Goal: Communication & Community: Answer question/provide support

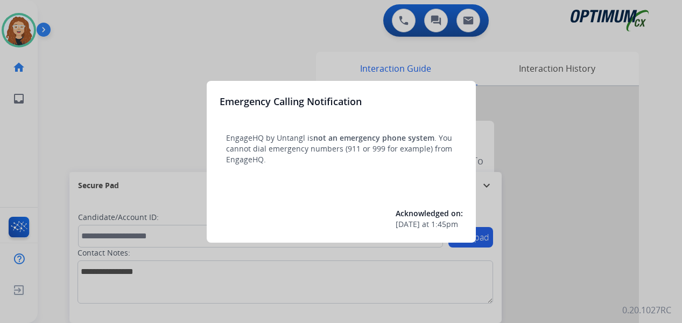
click at [150, 56] on div at bounding box center [341, 161] width 682 height 323
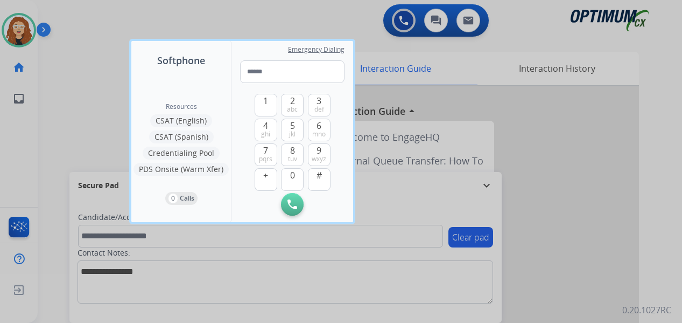
click at [113, 42] on div at bounding box center [341, 161] width 682 height 323
click at [94, 37] on div "0 Voice Interactions 0 Chat Interactions 0 Email Interactions" at bounding box center [354, 21] width 606 height 34
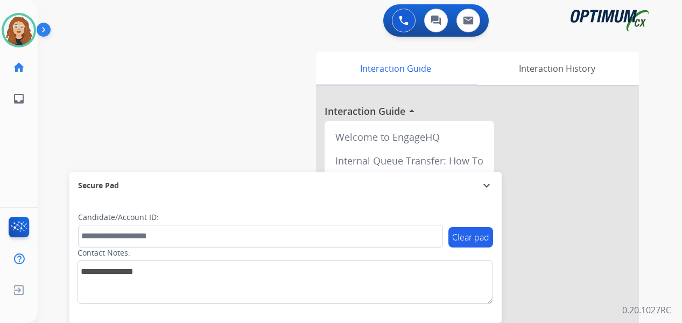
click at [87, 23] on div "0 Voice Interactions 0 Chat Interactions 0 Email Interactions" at bounding box center [354, 21] width 606 height 34
click at [53, 99] on div "swap_horiz Break voice bridge close_fullscreen Connect 3-Way Call merge_type Se…" at bounding box center [347, 263] width 619 height 449
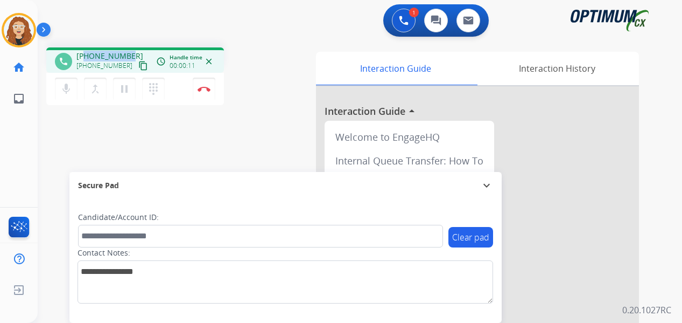
drag, startPoint x: 86, startPoint y: 55, endPoint x: 129, endPoint y: 52, distance: 43.2
click at [129, 52] on div "[PHONE_NUMBER] [PHONE_NUMBER] content_copy" at bounding box center [112, 62] width 73 height 22
drag, startPoint x: 113, startPoint y: 55, endPoint x: 93, endPoint y: 34, distance: 28.6
copy span "7276665717"
click at [206, 90] on img at bounding box center [204, 88] width 13 height 5
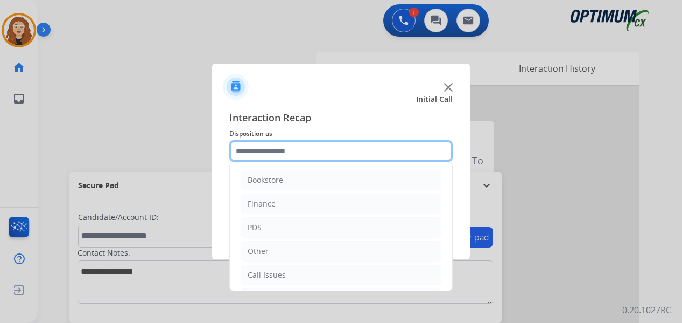
click at [267, 146] on input "text" at bounding box center [340, 151] width 223 height 22
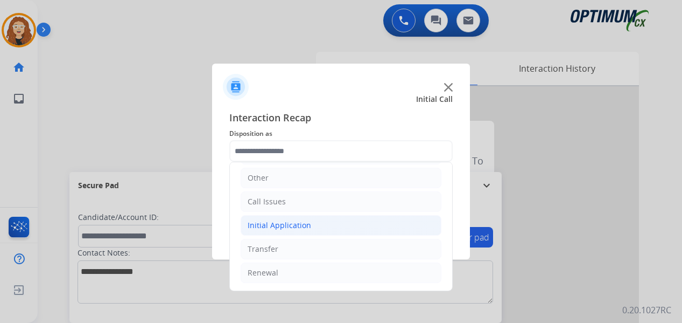
click at [306, 226] on div "Initial Application" at bounding box center [280, 225] width 64 height 11
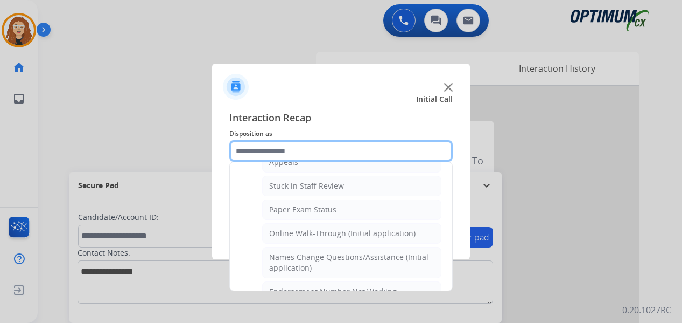
scroll to position [0, 0]
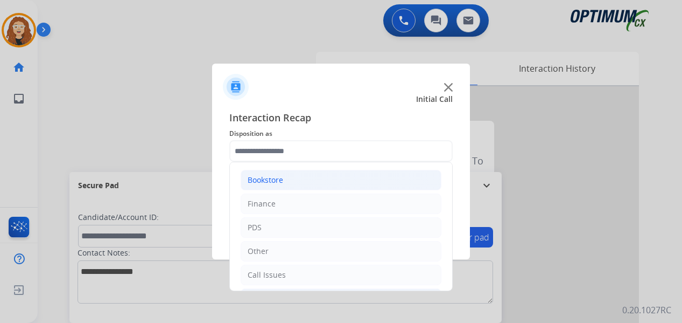
click at [307, 172] on li "Bookstore" at bounding box center [341, 180] width 201 height 20
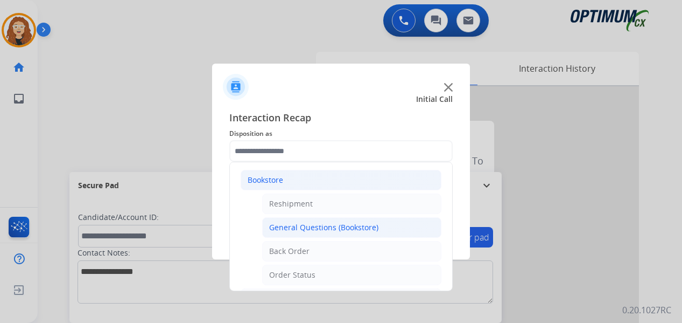
click at [319, 225] on div "General Questions (Bookstore)" at bounding box center [323, 227] width 109 height 11
type input "**********"
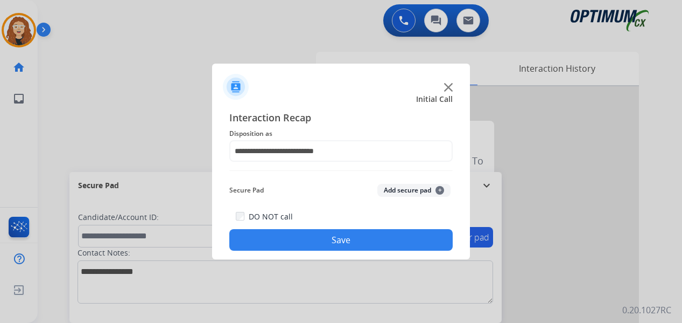
click at [326, 244] on button "Save" at bounding box center [340, 240] width 223 height 22
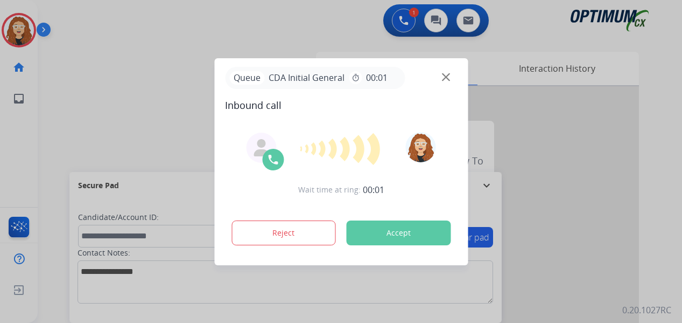
click at [50, 135] on div at bounding box center [341, 161] width 682 height 323
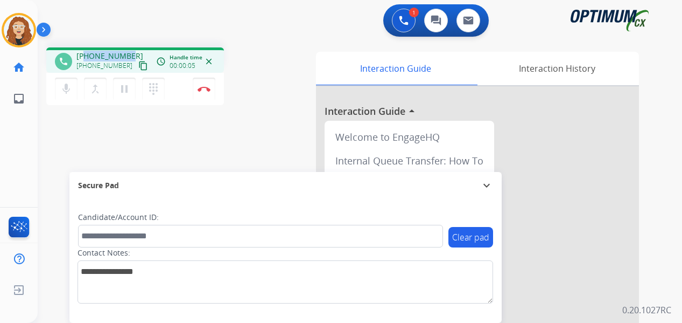
drag, startPoint x: 86, startPoint y: 55, endPoint x: 129, endPoint y: 51, distance: 43.8
click at [134, 50] on div "phone [PHONE_NUMBER] [PHONE_NUMBER] content_copy access_time Call metrics Queue…" at bounding box center [135, 59] width 178 height 25
copy span "7857646924"
click at [204, 92] on button "Disconnect" at bounding box center [204, 89] width 23 height 23
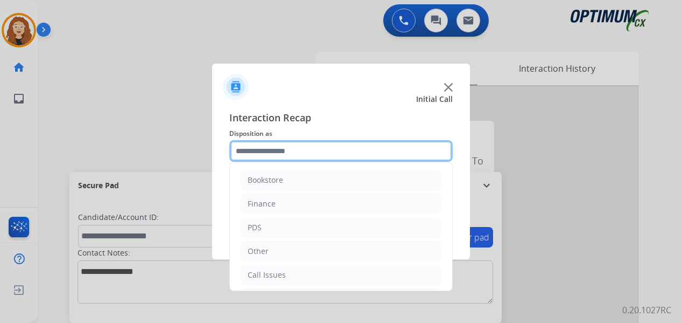
click at [283, 155] on input "text" at bounding box center [340, 151] width 223 height 22
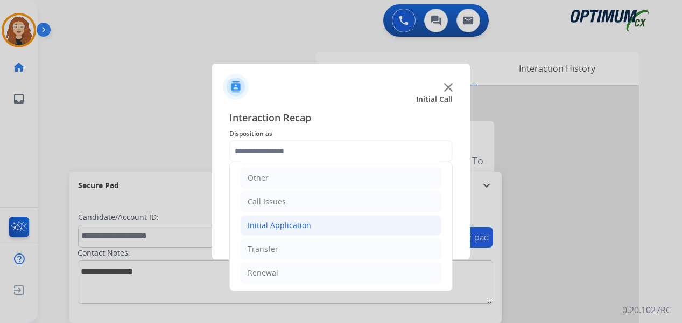
click at [331, 227] on li "Initial Application" at bounding box center [341, 225] width 201 height 20
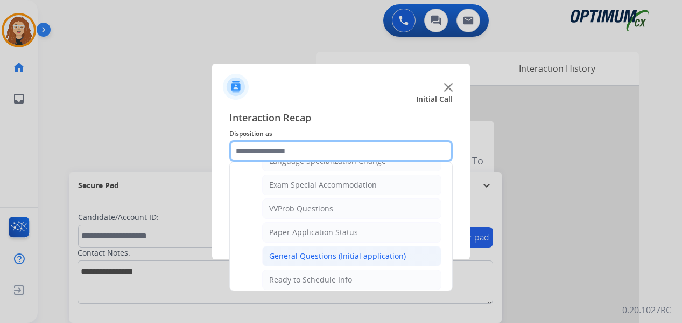
scroll to position [551, 0]
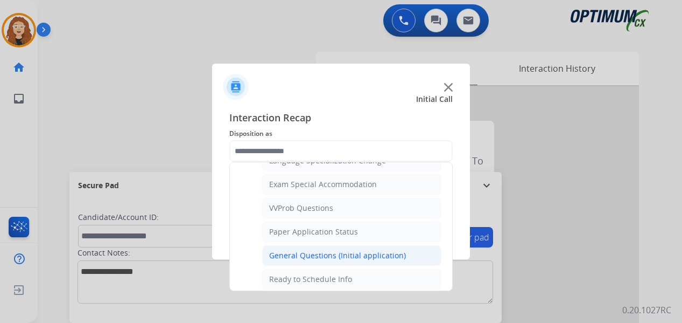
click at [398, 257] on div "General Questions (Initial application)" at bounding box center [337, 255] width 137 height 11
type input "**********"
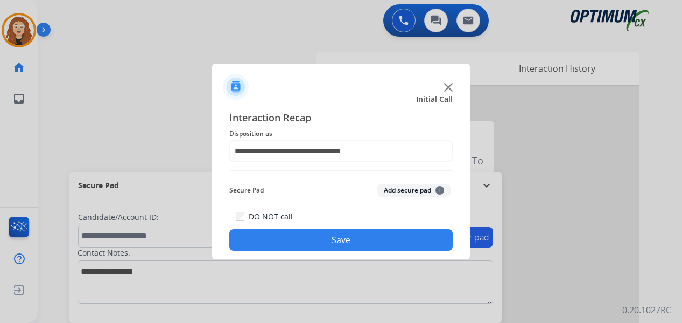
click at [368, 242] on button "Save" at bounding box center [340, 240] width 223 height 22
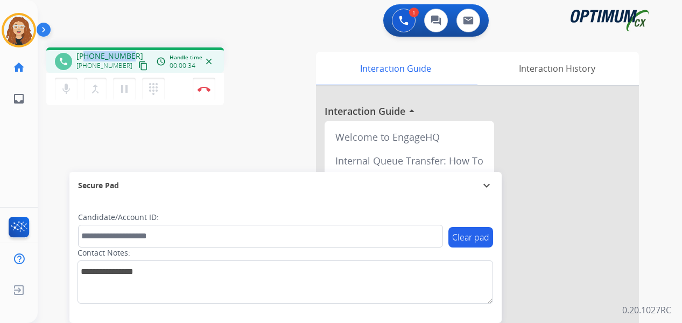
drag, startPoint x: 86, startPoint y: 54, endPoint x: 131, endPoint y: 54, distance: 45.8
click at [131, 54] on div "[PHONE_NUMBER] [PHONE_NUMBER] content_copy" at bounding box center [112, 62] width 73 height 22
copy span "9784176978"
click at [207, 89] on img at bounding box center [204, 88] width 13 height 5
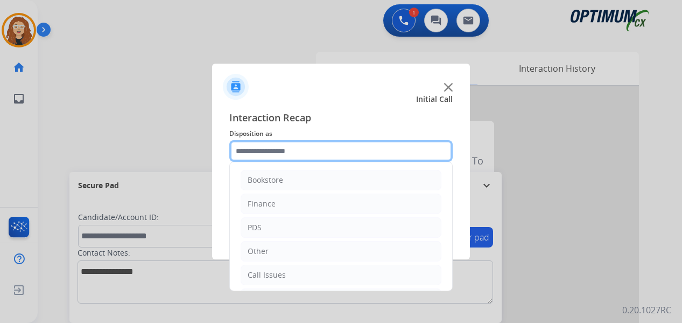
click at [276, 148] on input "text" at bounding box center [340, 151] width 223 height 22
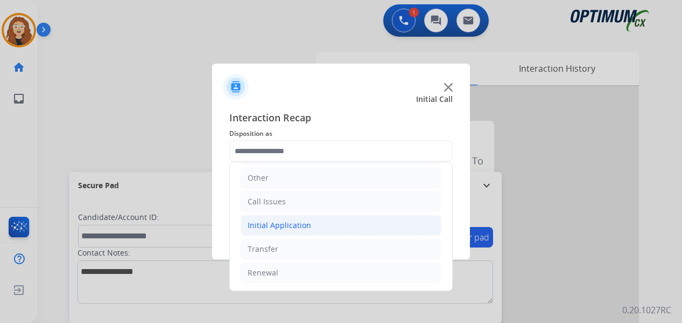
click at [325, 230] on li "Initial Application" at bounding box center [341, 225] width 201 height 20
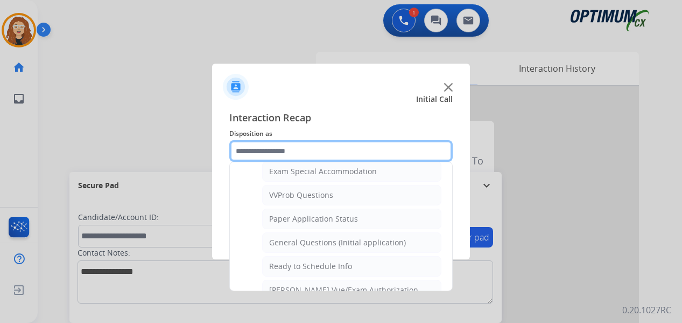
scroll to position [568, 0]
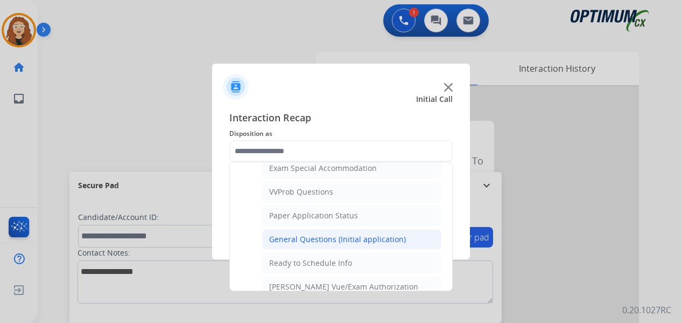
click at [395, 244] on div "General Questions (Initial application)" at bounding box center [337, 239] width 137 height 11
type input "**********"
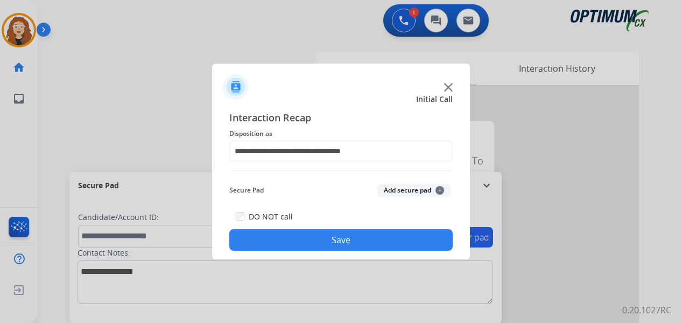
click at [389, 242] on button "Save" at bounding box center [340, 240] width 223 height 22
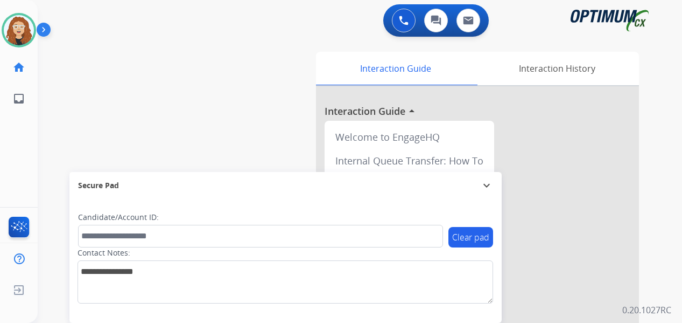
click at [55, 182] on div "swap_horiz Break voice bridge close_fullscreen Connect 3-Way Call merge_type Se…" at bounding box center [347, 263] width 619 height 449
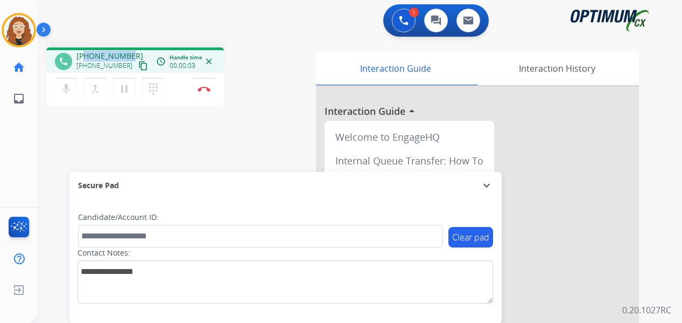
drag, startPoint x: 88, startPoint y: 54, endPoint x: 129, endPoint y: 49, distance: 41.8
click at [129, 49] on div "phone [PHONE_NUMBER] [PHONE_NUMBER] content_copy access_time Call metrics Queue…" at bounding box center [135, 59] width 178 height 25
copy span "9542357346"
click at [207, 90] on img at bounding box center [204, 88] width 13 height 5
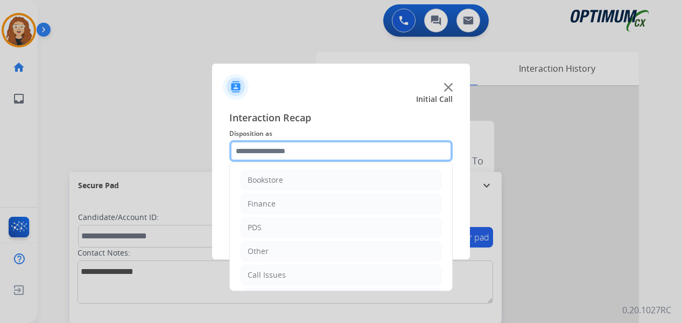
drag, startPoint x: 289, startPoint y: 153, endPoint x: 397, endPoint y: 199, distance: 117.7
click at [289, 152] on input "text" at bounding box center [340, 151] width 223 height 22
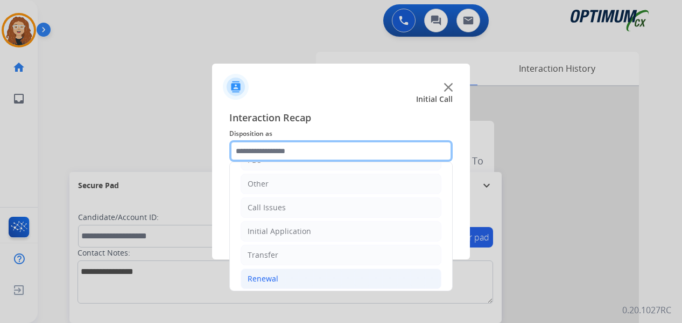
scroll to position [73, 0]
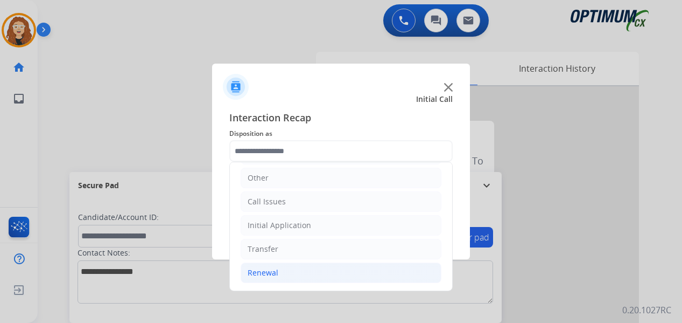
drag, startPoint x: 366, startPoint y: 277, endPoint x: 416, endPoint y: 258, distance: 53.5
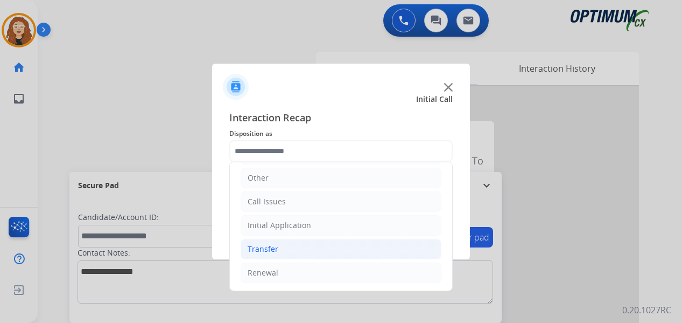
click at [367, 277] on li "Renewal" at bounding box center [341, 272] width 201 height 20
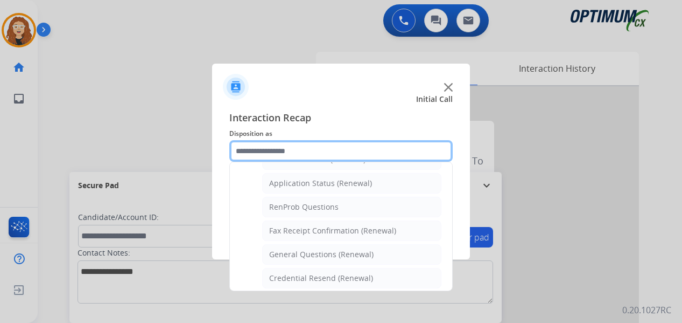
scroll to position [249, 0]
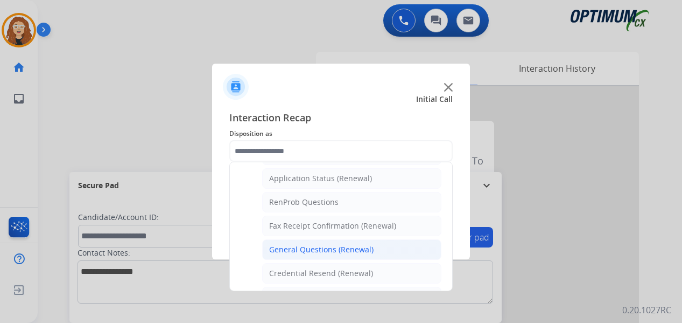
click at [376, 245] on li "General Questions (Renewal)" at bounding box center [351, 249] width 179 height 20
type input "**********"
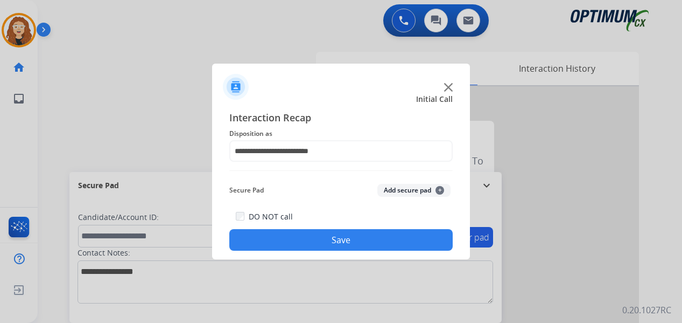
click at [369, 243] on button "Save" at bounding box center [340, 240] width 223 height 22
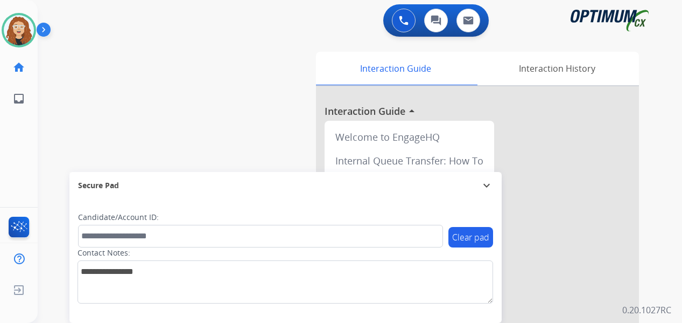
click at [56, 180] on div "swap_horiz Break voice bridge close_fullscreen Connect 3-Way Call merge_type Se…" at bounding box center [347, 263] width 619 height 449
click at [54, 153] on div "swap_horiz Break voice bridge close_fullscreen Connect 3-Way Call merge_type Se…" at bounding box center [347, 263] width 619 height 449
click at [47, 81] on div "swap_horiz Break voice bridge close_fullscreen Connect 3-Way Call merge_type Se…" at bounding box center [347, 263] width 619 height 449
click at [19, 36] on img at bounding box center [19, 30] width 30 height 30
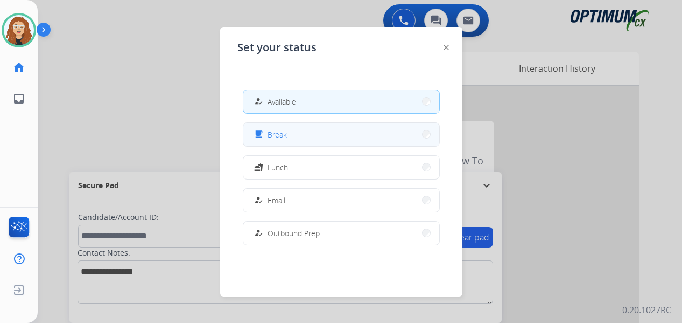
click at [277, 132] on span "Break" at bounding box center [277, 134] width 19 height 11
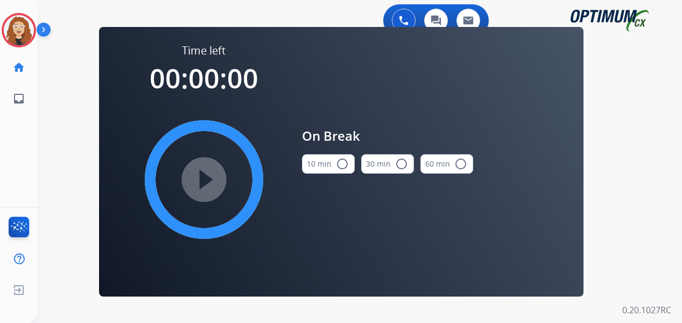
click at [345, 163] on mat-icon "radio_button_unchecked" at bounding box center [342, 163] width 13 height 13
click at [203, 179] on mat-icon "play_circle_filled" at bounding box center [204, 179] width 13 height 13
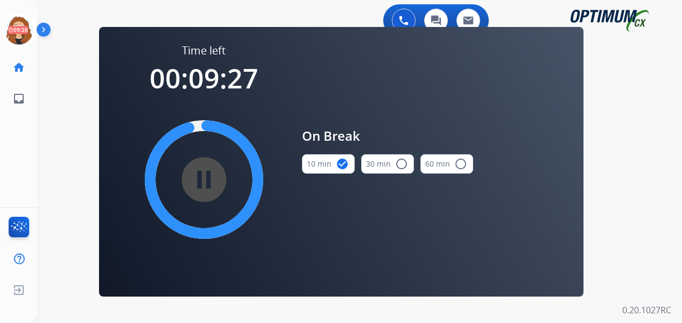
click at [44, 208] on div "0 Voice Interactions 0 Chat Interactions 0 Email Interactions swap_horiz Break …" at bounding box center [360, 161] width 645 height 323
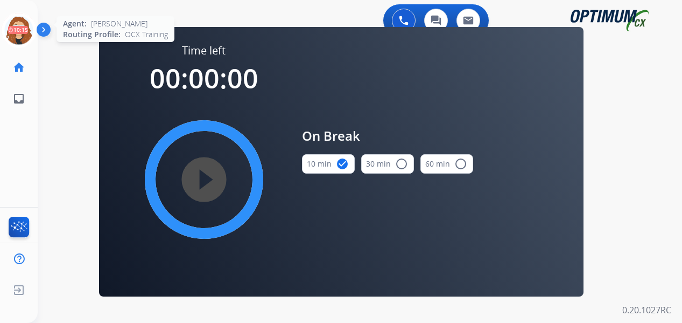
click at [17, 40] on icon at bounding box center [19, 30] width 35 height 35
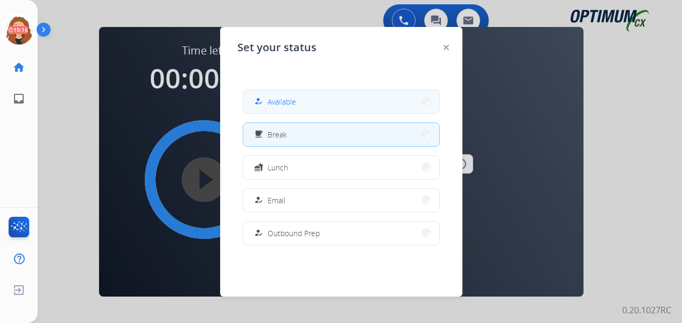
click at [272, 108] on button "how_to_reg Available" at bounding box center [341, 101] width 196 height 23
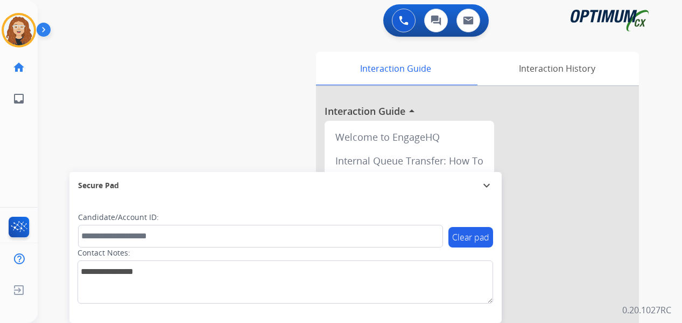
click at [53, 152] on div "swap_horiz Break voice bridge close_fullscreen Connect 3-Way Call merge_type Se…" at bounding box center [347, 263] width 619 height 449
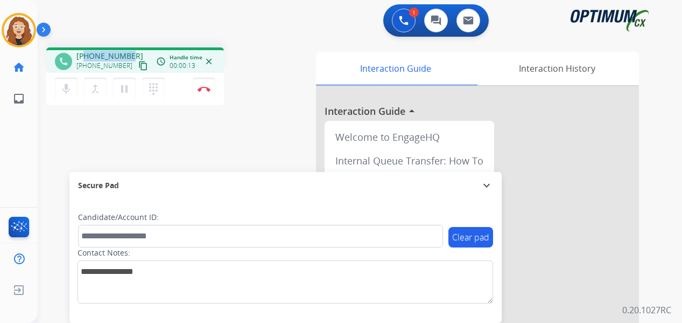
drag, startPoint x: 85, startPoint y: 53, endPoint x: 117, endPoint y: 54, distance: 31.8
click at [131, 50] on div "phone [PHONE_NUMBER] [PHONE_NUMBER] content_copy access_time Call metrics Queue…" at bounding box center [135, 59] width 178 height 25
copy span "8138856262"
click at [173, 142] on div "phone [PHONE_NUMBER] [PHONE_NUMBER] content_copy access_time Call metrics Queue…" at bounding box center [347, 263] width 619 height 449
click at [207, 85] on button "Disconnect" at bounding box center [204, 89] width 23 height 23
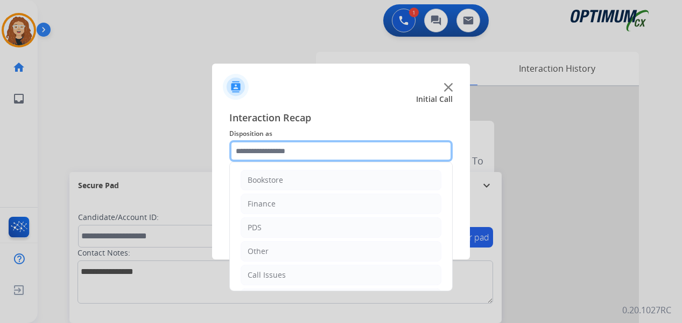
click at [289, 149] on input "text" at bounding box center [340, 151] width 223 height 22
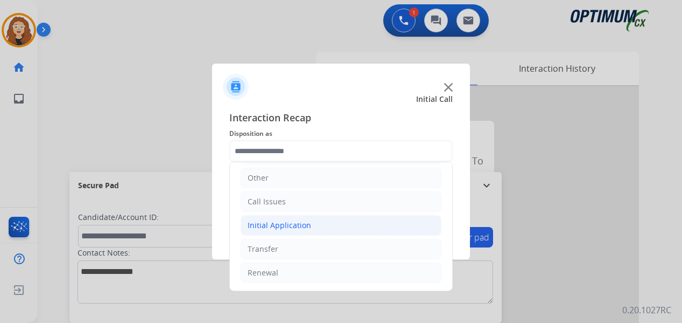
click at [325, 225] on li "Initial Application" at bounding box center [341, 225] width 201 height 20
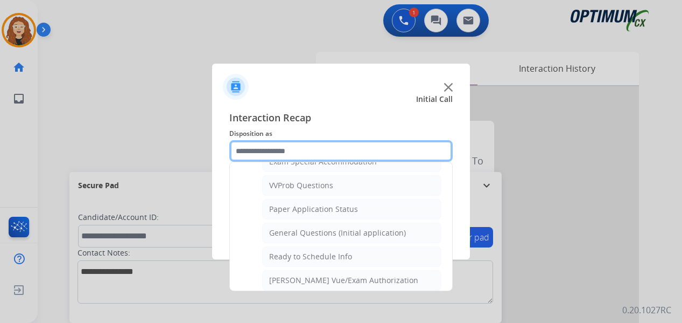
scroll to position [590, 0]
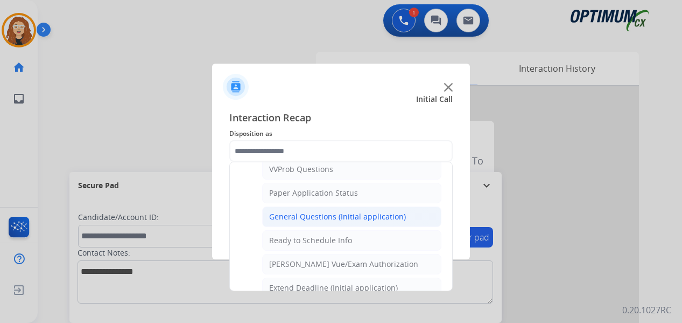
click at [351, 217] on div "General Questions (Initial application)" at bounding box center [337, 216] width 137 height 11
type input "**********"
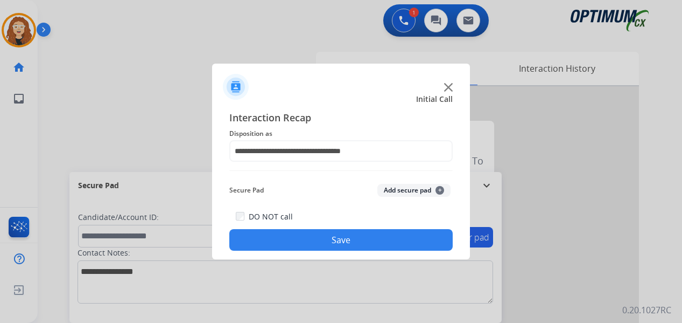
click at [337, 237] on button "Save" at bounding box center [340, 240] width 223 height 22
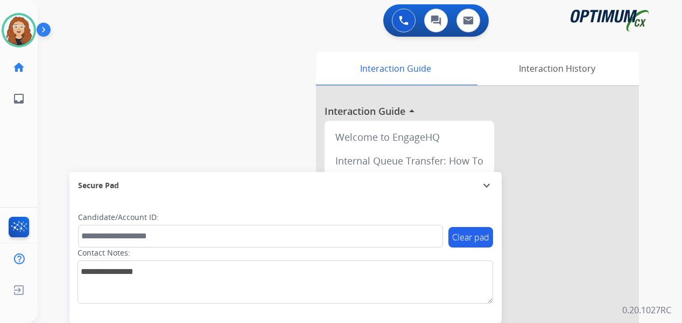
click at [251, 101] on div "swap_horiz Break voice bridge close_fullscreen Connect 3-Way Call merge_type Se…" at bounding box center [347, 263] width 619 height 449
click at [55, 164] on div "swap_horiz Break voice bridge close_fullscreen Connect 3-Way Call merge_type Se…" at bounding box center [347, 263] width 619 height 449
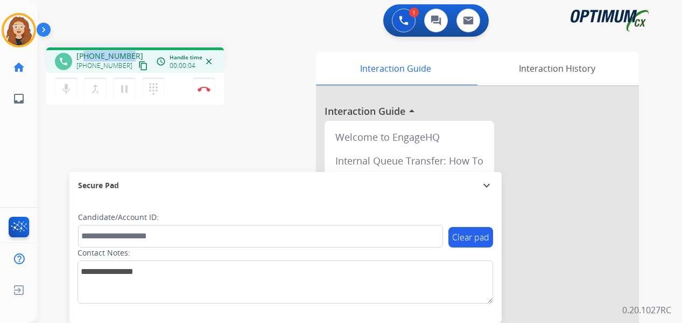
drag, startPoint x: 85, startPoint y: 56, endPoint x: 128, endPoint y: 52, distance: 42.7
click at [128, 53] on span "[PHONE_NUMBER]" at bounding box center [109, 56] width 67 height 11
copy span "2407055788"
click at [206, 92] on button "Disconnect" at bounding box center [204, 89] width 23 height 23
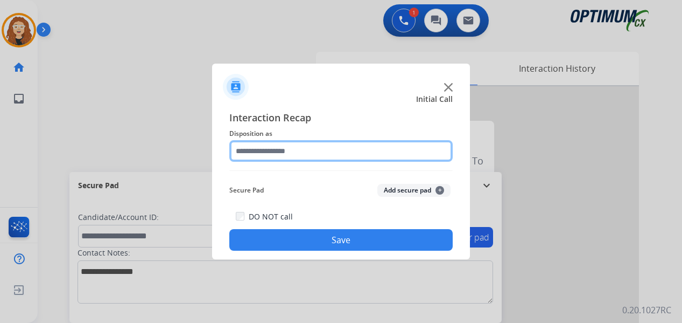
click at [285, 153] on input "text" at bounding box center [340, 151] width 223 height 22
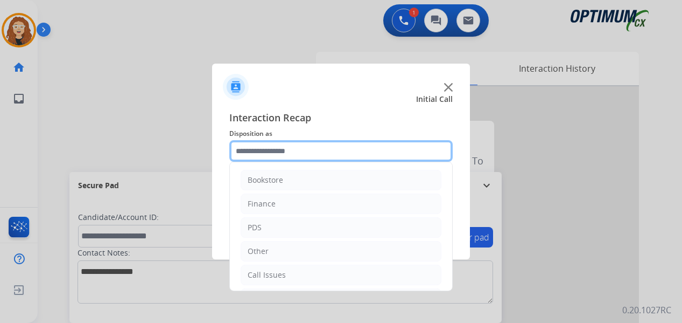
scroll to position [73, 0]
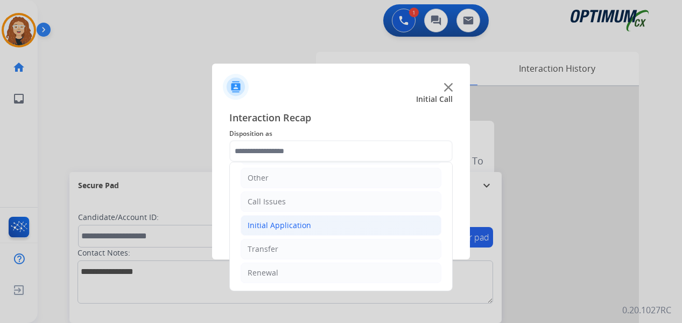
click at [302, 225] on div "Initial Application" at bounding box center [280, 225] width 64 height 11
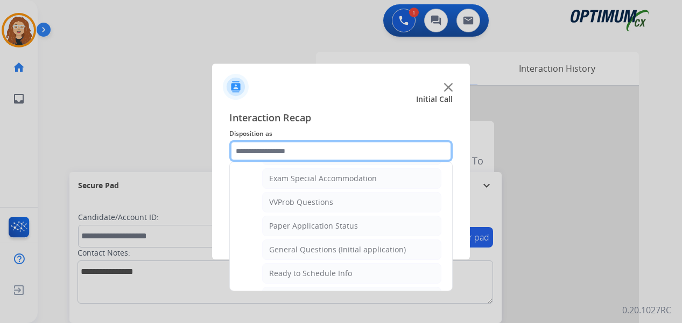
scroll to position [561, 0]
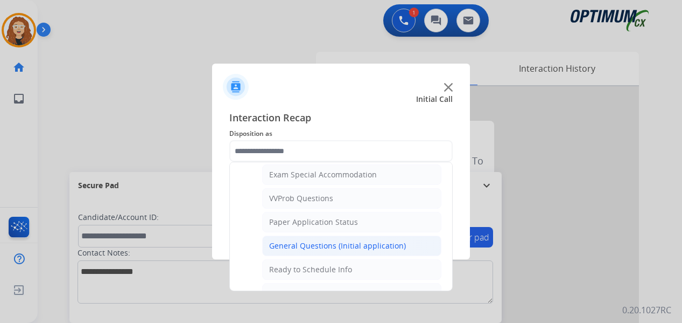
click at [388, 244] on div "General Questions (Initial application)" at bounding box center [337, 245] width 137 height 11
type input "**********"
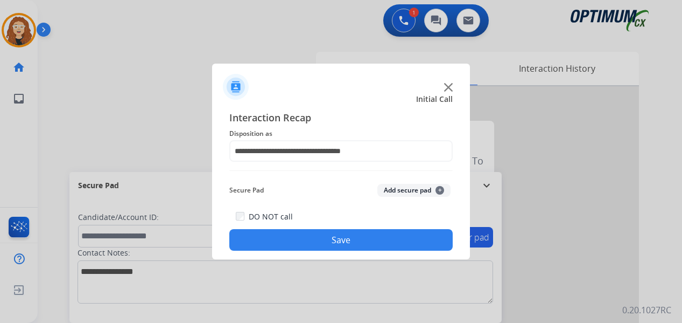
click at [385, 243] on button "Save" at bounding box center [340, 240] width 223 height 22
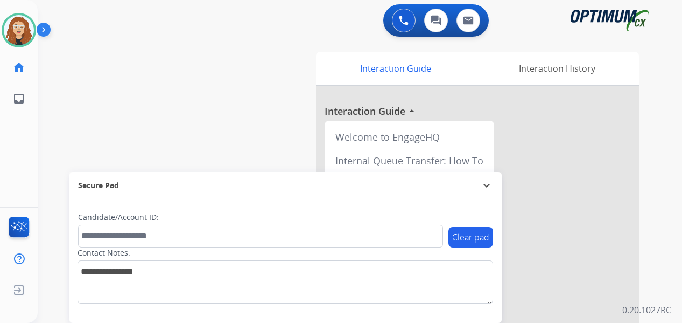
click at [43, 117] on div "swap_horiz Break voice bridge close_fullscreen Connect 3-Way Call merge_type Se…" at bounding box center [347, 263] width 619 height 449
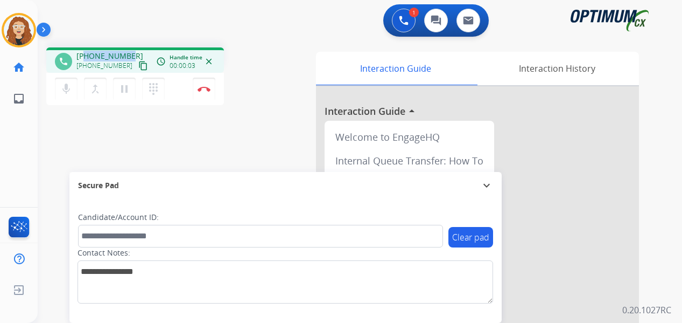
drag, startPoint x: 86, startPoint y: 55, endPoint x: 131, endPoint y: 47, distance: 45.5
click at [131, 47] on div "phone [PHONE_NUMBER] [PHONE_NUMBER] content_copy access_time Call metrics Queue…" at bounding box center [347, 263] width 619 height 449
copy span "2015580116"
click at [209, 90] on img at bounding box center [204, 88] width 13 height 5
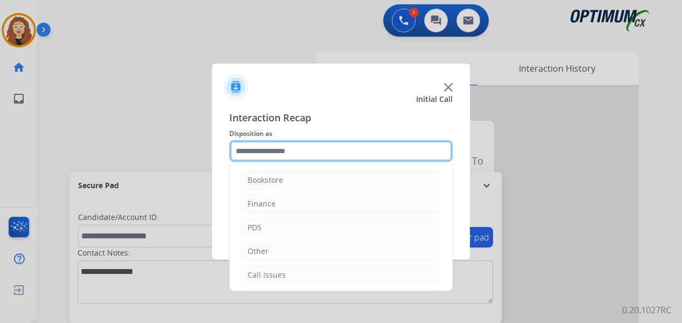
click at [278, 152] on input "text" at bounding box center [340, 151] width 223 height 22
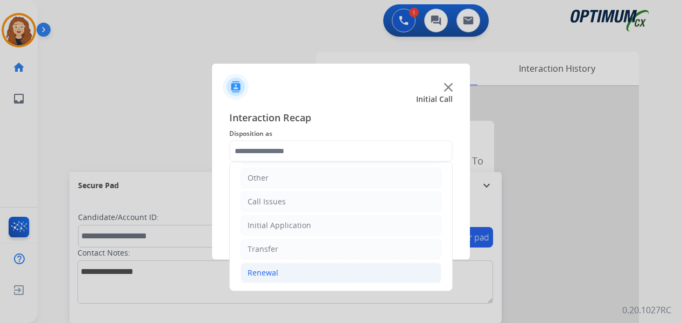
drag, startPoint x: 292, startPoint y: 273, endPoint x: 405, endPoint y: 264, distance: 113.4
click at [296, 273] on li "Renewal" at bounding box center [341, 272] width 201 height 20
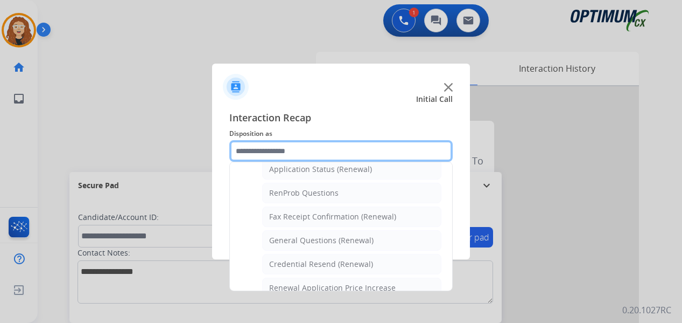
scroll to position [263, 0]
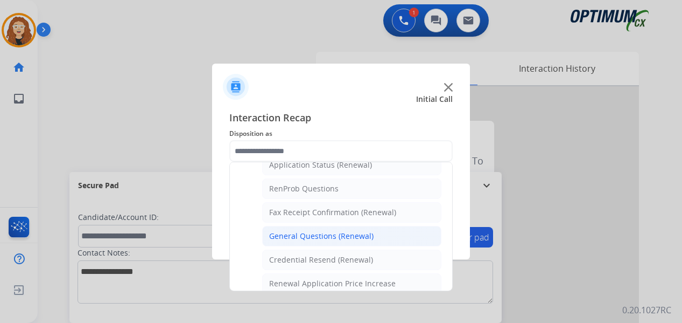
click at [381, 233] on li "General Questions (Renewal)" at bounding box center [351, 236] width 179 height 20
type input "**********"
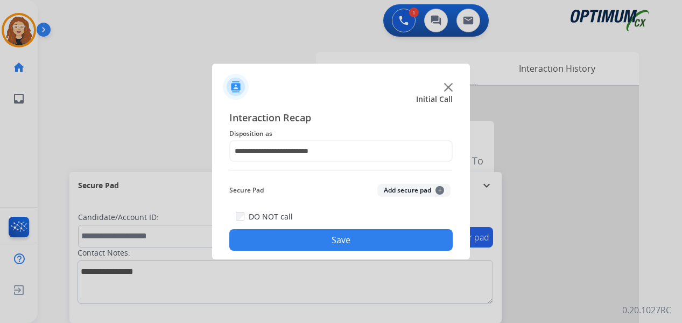
click at [381, 235] on button "Save" at bounding box center [340, 240] width 223 height 22
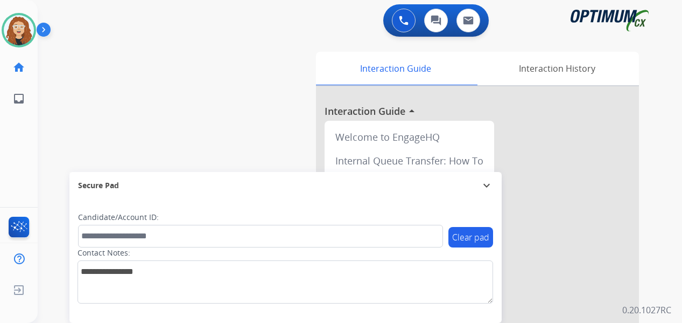
click at [52, 117] on div "swap_horiz Break voice bridge close_fullscreen Connect 3-Way Call merge_type Se…" at bounding box center [347, 263] width 619 height 449
click at [673, 102] on div "0 Voice Interactions 0 Chat Interactions 0 Email Interactions swap_horiz Break …" at bounding box center [360, 161] width 645 height 323
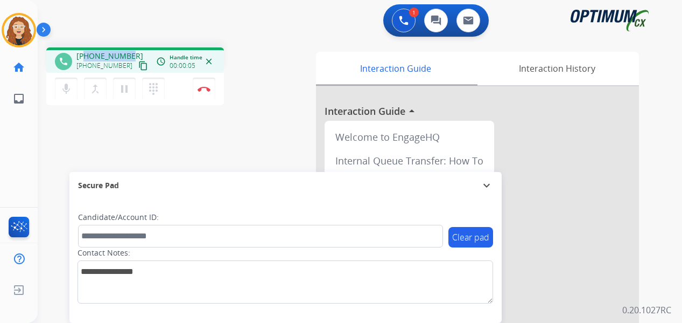
drag, startPoint x: 87, startPoint y: 55, endPoint x: 128, endPoint y: 52, distance: 41.1
click at [131, 51] on div "[PHONE_NUMBER] [PHONE_NUMBER] content_copy" at bounding box center [112, 62] width 73 height 22
copy span "4438584626"
click at [205, 93] on button "Disconnect" at bounding box center [204, 89] width 23 height 23
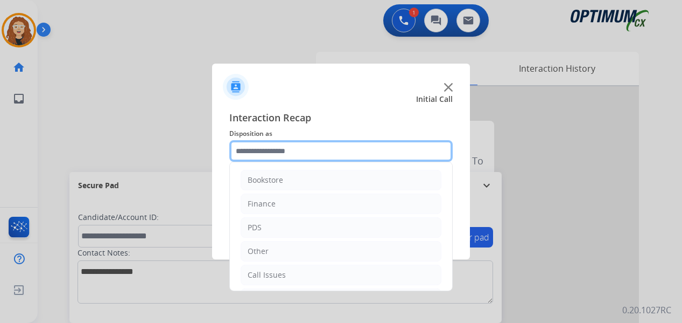
drag, startPoint x: 288, startPoint y: 156, endPoint x: 304, endPoint y: 158, distance: 16.8
click at [288, 156] on input "text" at bounding box center [340, 151] width 223 height 22
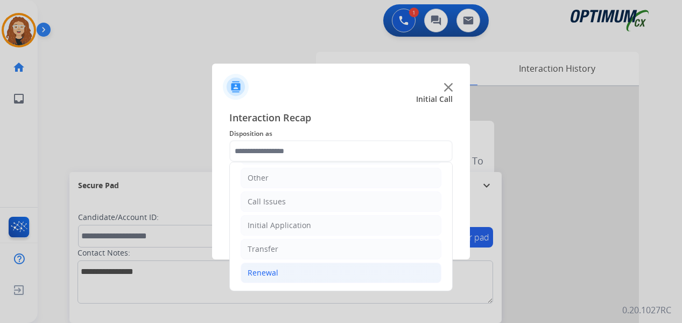
drag, startPoint x: 364, startPoint y: 279, endPoint x: 375, endPoint y: 279, distance: 10.8
click at [371, 279] on li "Renewal" at bounding box center [341, 272] width 201 height 20
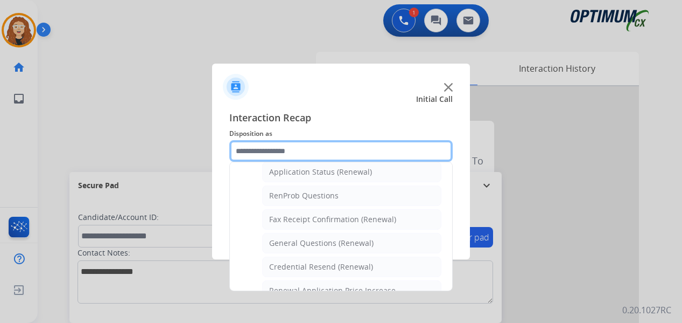
scroll to position [265, 0]
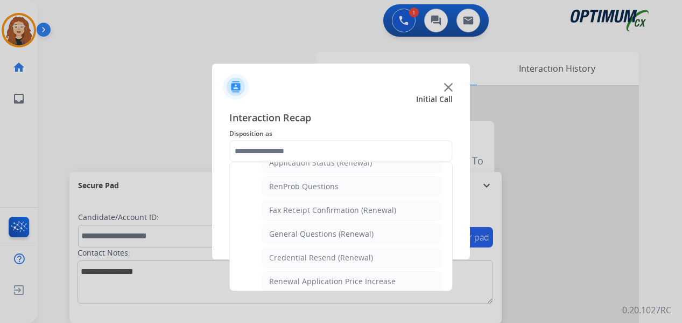
click at [400, 239] on li "General Questions (Renewal)" at bounding box center [351, 233] width 179 height 20
type input "**********"
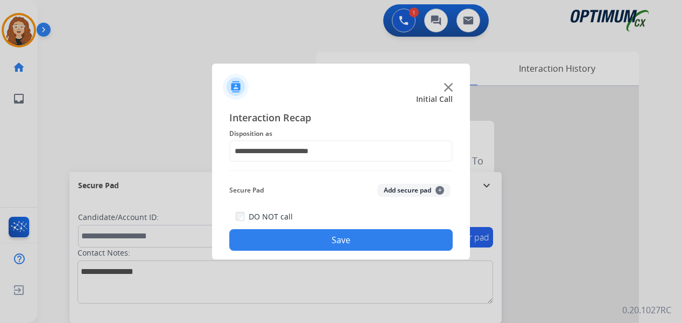
click at [390, 235] on button "Save" at bounding box center [340, 240] width 223 height 22
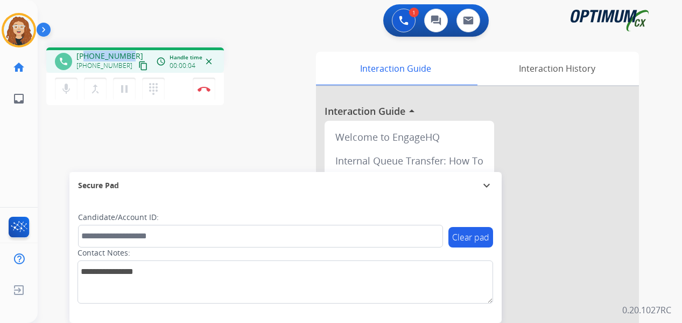
drag, startPoint x: 85, startPoint y: 53, endPoint x: 132, endPoint y: 51, distance: 47.4
click at [132, 51] on div "[PHONE_NUMBER] [PHONE_NUMBER] content_copy" at bounding box center [112, 62] width 73 height 22
copy span "7734908740"
click at [207, 87] on img at bounding box center [204, 88] width 13 height 5
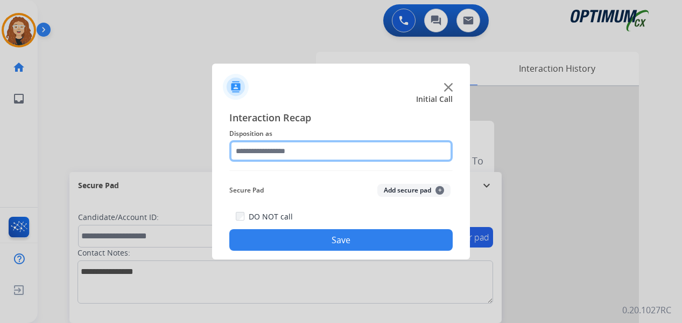
click at [292, 148] on input "text" at bounding box center [340, 151] width 223 height 22
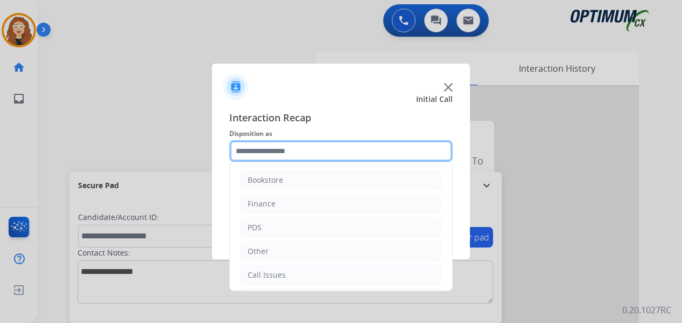
scroll to position [73, 0]
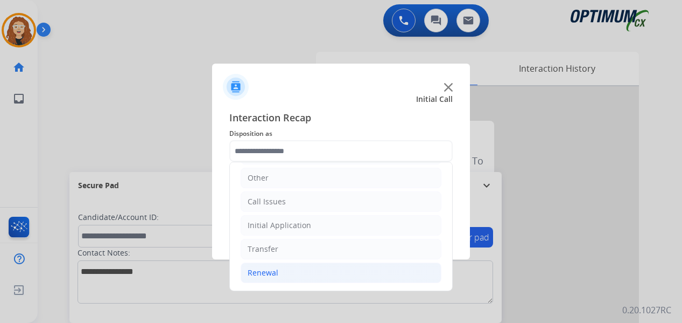
drag, startPoint x: 296, startPoint y: 270, endPoint x: 393, endPoint y: 268, distance: 96.9
click at [297, 270] on li "Renewal" at bounding box center [341, 272] width 201 height 20
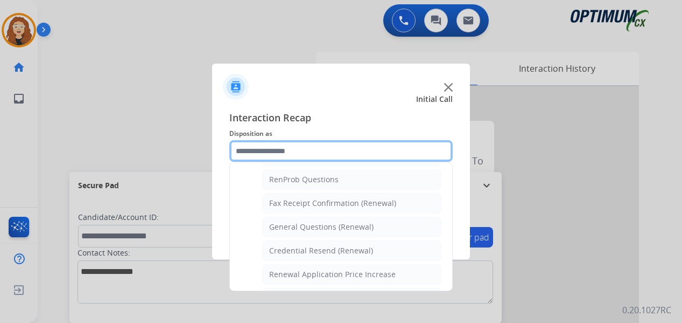
scroll to position [274, 0]
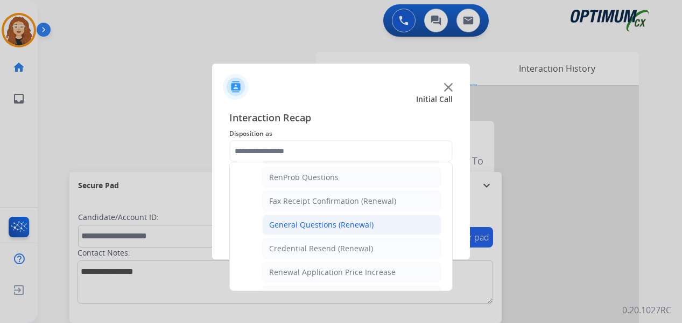
click at [369, 228] on div "General Questions (Renewal)" at bounding box center [321, 224] width 104 height 11
type input "**********"
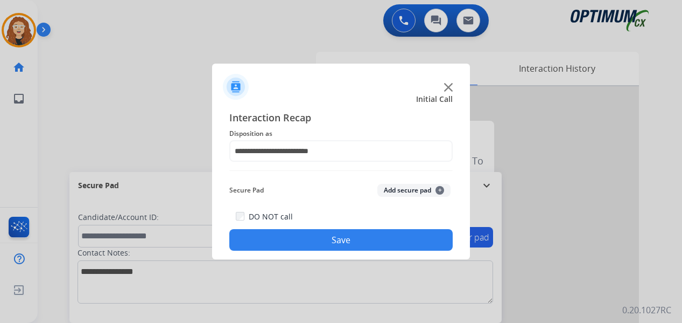
drag, startPoint x: 365, startPoint y: 237, endPoint x: 275, endPoint y: 137, distance: 134.6
click at [362, 236] on button "Save" at bounding box center [340, 240] width 223 height 22
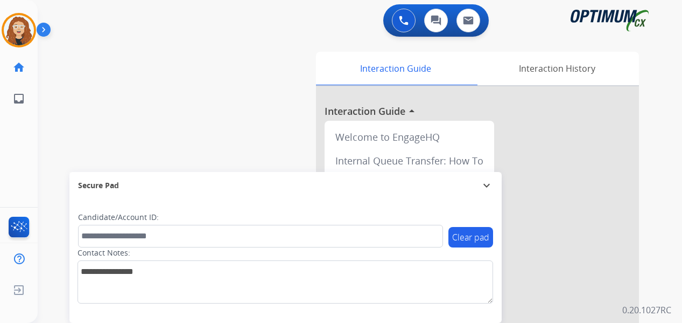
click at [55, 141] on div "swap_horiz Break voice bridge close_fullscreen Connect 3-Way Call merge_type Se…" at bounding box center [347, 263] width 619 height 449
click at [18, 34] on img at bounding box center [19, 30] width 30 height 30
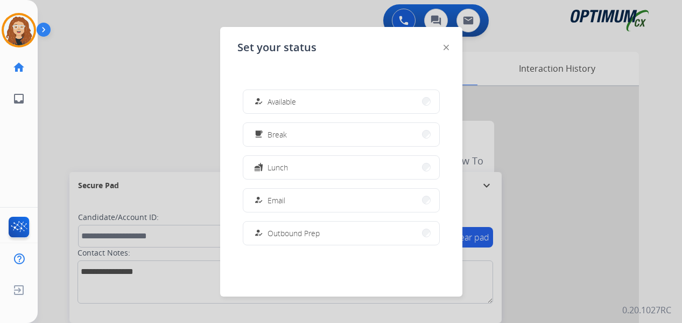
click at [305, 164] on button "fastfood Lunch" at bounding box center [341, 167] width 196 height 23
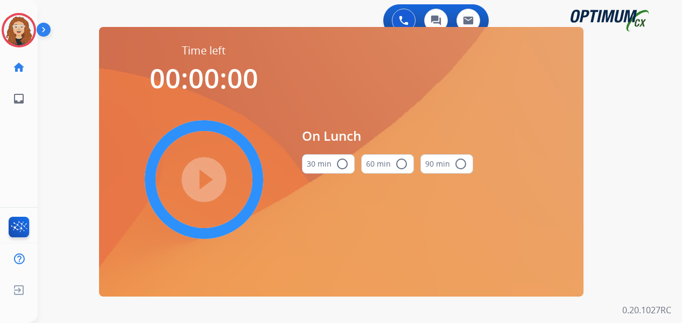
click at [343, 164] on mat-icon "radio_button_unchecked" at bounding box center [342, 163] width 13 height 13
click at [198, 176] on mat-icon "play_circle_filled" at bounding box center [204, 179] width 13 height 13
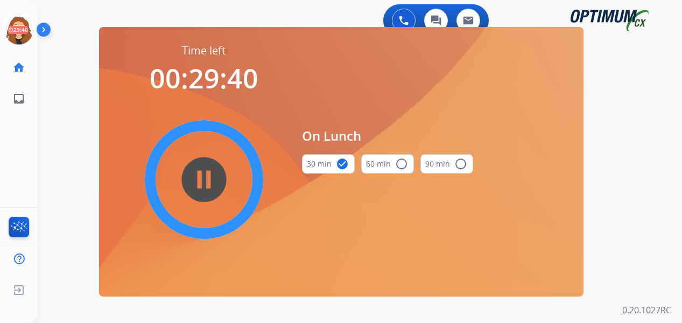
click at [46, 151] on div "0 Voice Interactions 0 Chat Interactions 0 Email Interactions swap_horiz Break …" at bounding box center [360, 161] width 645 height 323
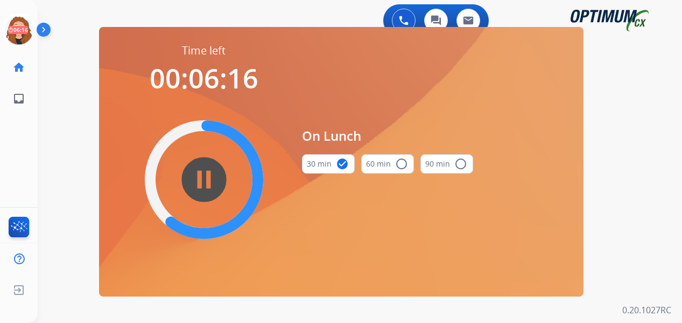
click at [74, 61] on div "swap_horiz Break voice bridge close_fullscreen Connect 3-Way Call merge_type Se…" at bounding box center [347, 65] width 619 height 52
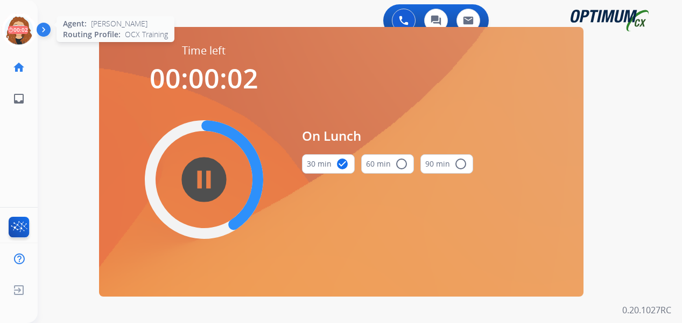
click at [13, 28] on icon at bounding box center [19, 30] width 35 height 35
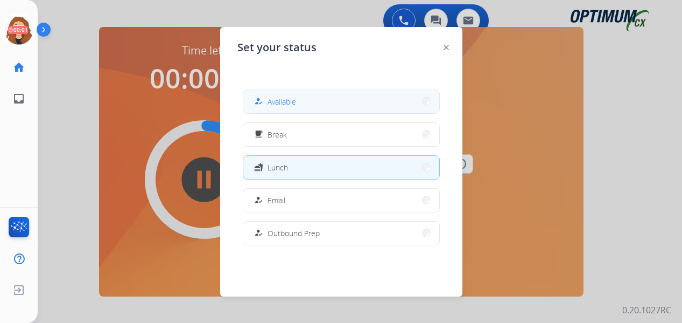
click at [293, 103] on span "Available" at bounding box center [282, 101] width 29 height 11
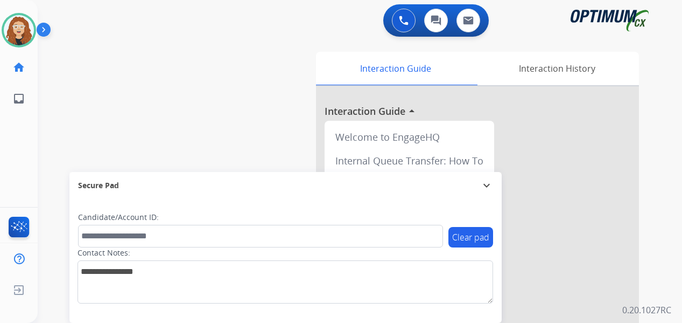
click at [50, 117] on div "swap_horiz Break voice bridge close_fullscreen Connect 3-Way Call merge_type Se…" at bounding box center [347, 263] width 619 height 449
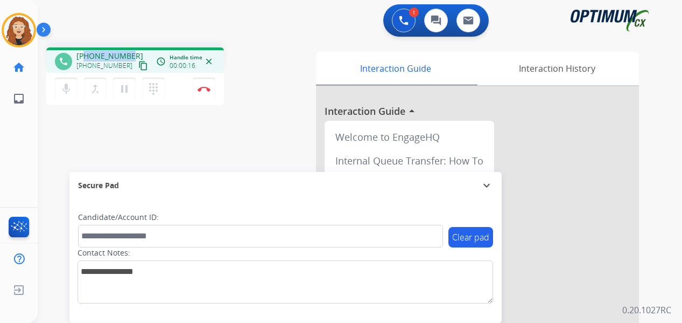
drag, startPoint x: 85, startPoint y: 57, endPoint x: 130, endPoint y: 51, distance: 45.2
click at [130, 51] on div "[PHONE_NUMBER] [PHONE_NUMBER] content_copy" at bounding box center [112, 62] width 73 height 22
copy span "2402637708"
click at [205, 91] on img at bounding box center [204, 88] width 13 height 5
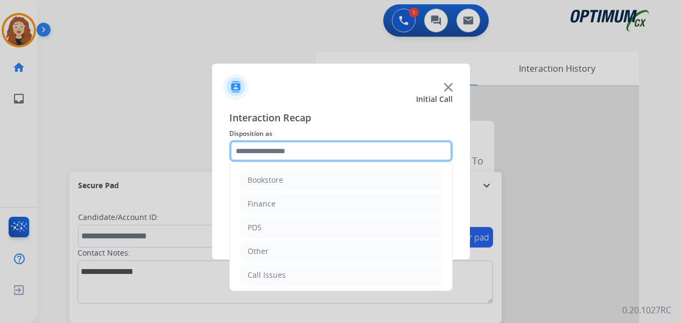
click at [278, 150] on input "text" at bounding box center [340, 151] width 223 height 22
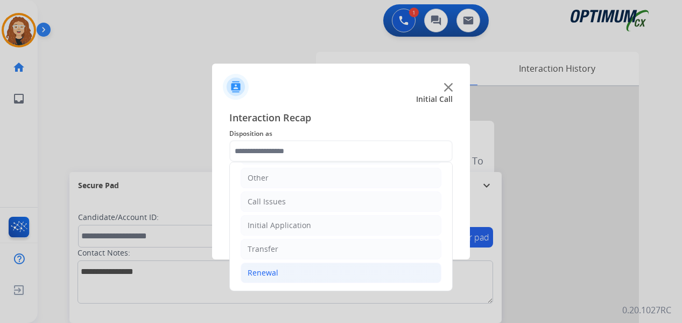
drag, startPoint x: 292, startPoint y: 276, endPoint x: 379, endPoint y: 264, distance: 87.5
click at [295, 276] on li "Renewal" at bounding box center [341, 272] width 201 height 20
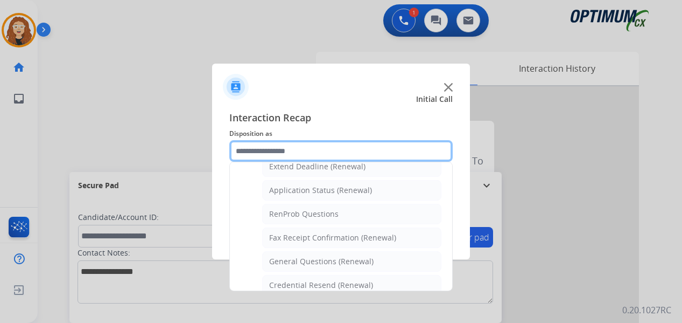
scroll to position [249, 0]
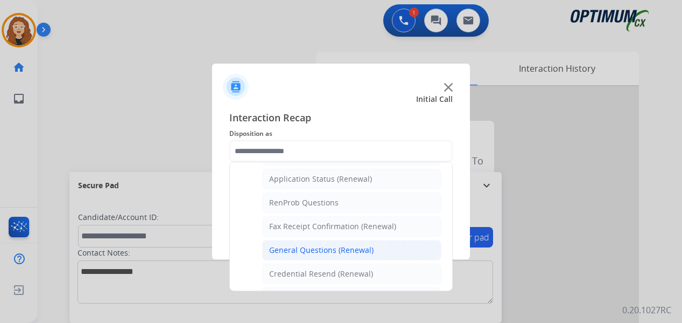
click at [351, 255] on div "General Questions (Renewal)" at bounding box center [321, 249] width 104 height 11
type input "**********"
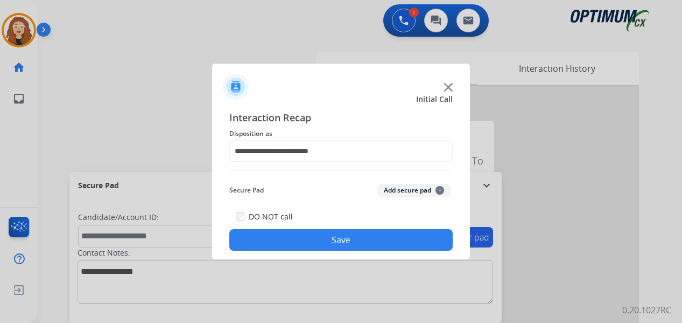
click at [348, 244] on button "Save" at bounding box center [340, 240] width 223 height 22
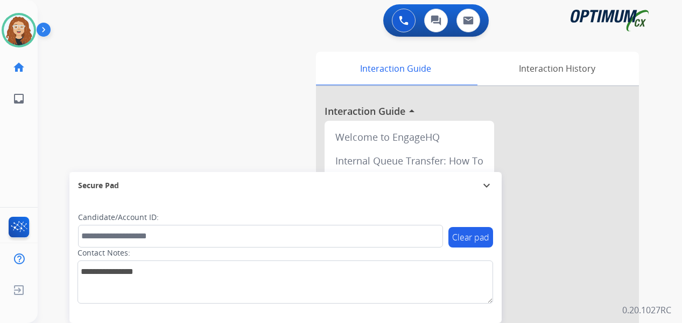
click at [49, 122] on div "swap_horiz Break voice bridge close_fullscreen Connect 3-Way Call merge_type Se…" at bounding box center [347, 263] width 619 height 449
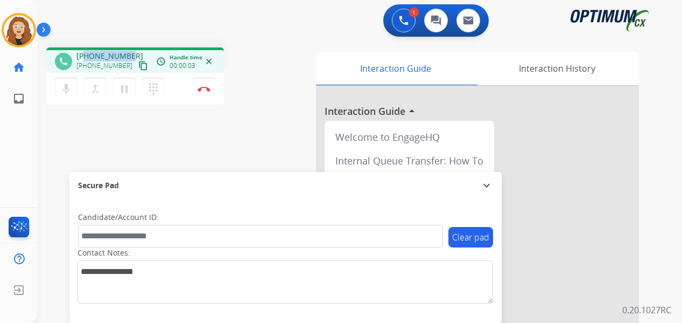
drag, startPoint x: 85, startPoint y: 54, endPoint x: 134, endPoint y: 46, distance: 49.0
click at [134, 46] on div "phone [PHONE_NUMBER] [PHONE_NUMBER] content_copy access_time Call metrics Queue…" at bounding box center [347, 263] width 619 height 449
click at [206, 87] on img at bounding box center [204, 88] width 13 height 5
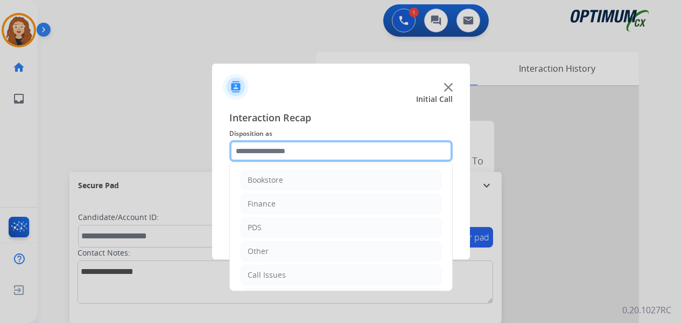
click at [299, 149] on input "text" at bounding box center [340, 151] width 223 height 22
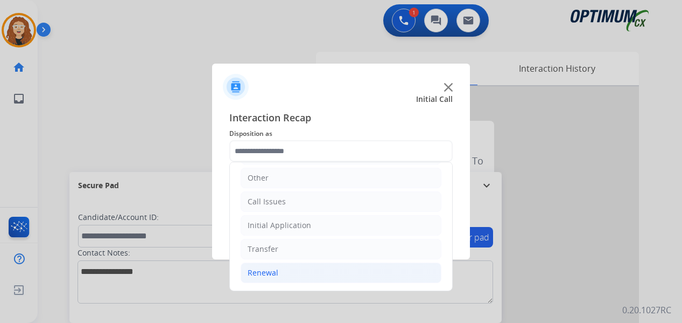
drag, startPoint x: 330, startPoint y: 281, endPoint x: 415, endPoint y: 268, distance: 86.7
click at [334, 281] on li "Renewal" at bounding box center [341, 272] width 201 height 20
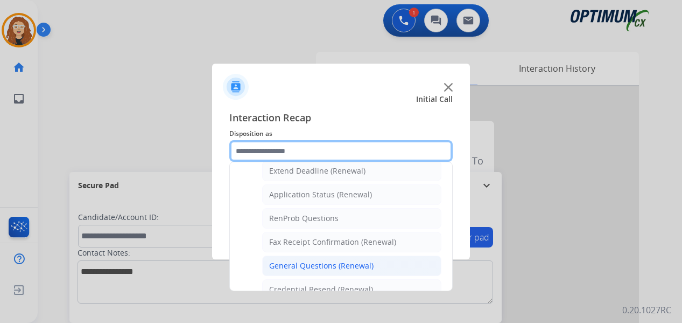
scroll to position [235, 0]
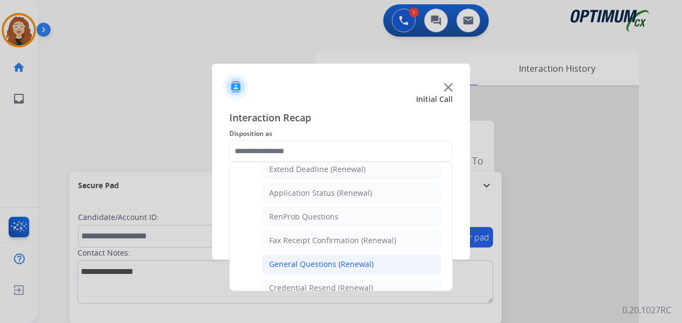
click at [354, 264] on div "General Questions (Renewal)" at bounding box center [321, 263] width 104 height 11
type input "**********"
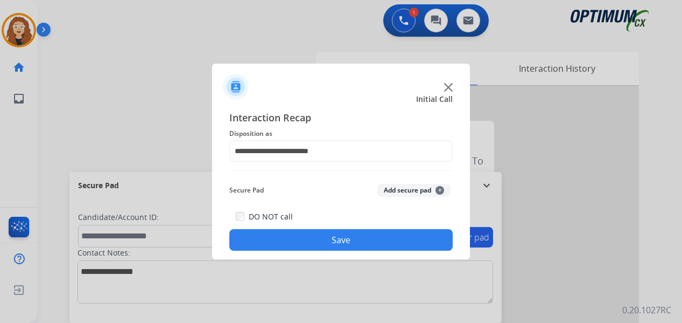
click at [340, 231] on button "Save" at bounding box center [340, 240] width 223 height 22
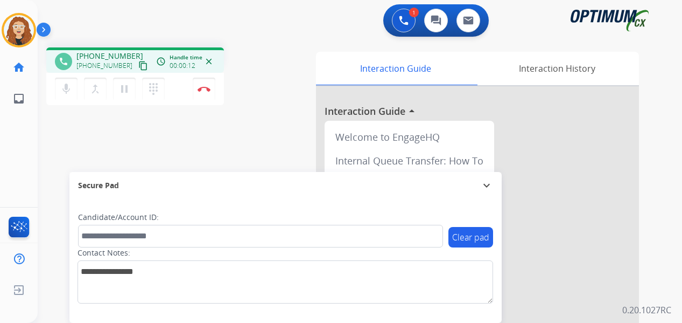
click at [655, 159] on div "Interaction Guide Interaction History Interaction Guide arrow_drop_up Welcome t…" at bounding box center [481, 267] width 349 height 440
drag, startPoint x: 86, startPoint y: 56, endPoint x: 129, endPoint y: 48, distance: 44.3
click at [129, 48] on div "phone [PHONE_NUMBER] [PHONE_NUMBER] content_copy access_time Call metrics Queue…" at bounding box center [135, 59] width 178 height 25
click at [204, 92] on button "Disconnect" at bounding box center [204, 89] width 23 height 23
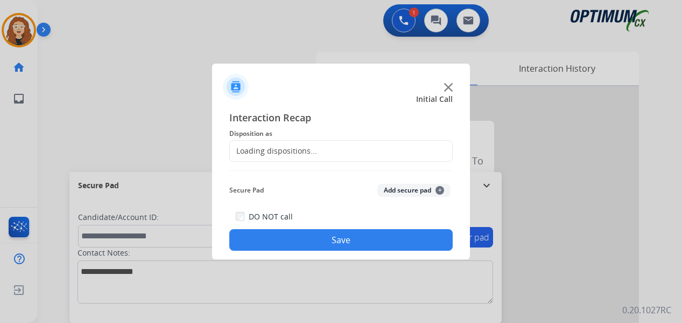
click at [271, 147] on div "Loading dispositions..." at bounding box center [273, 150] width 87 height 11
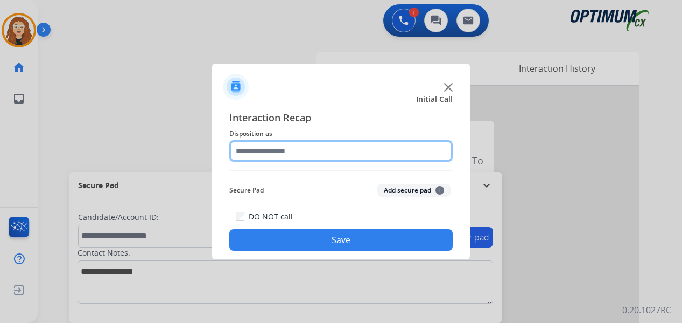
click at [282, 150] on input "text" at bounding box center [340, 151] width 223 height 22
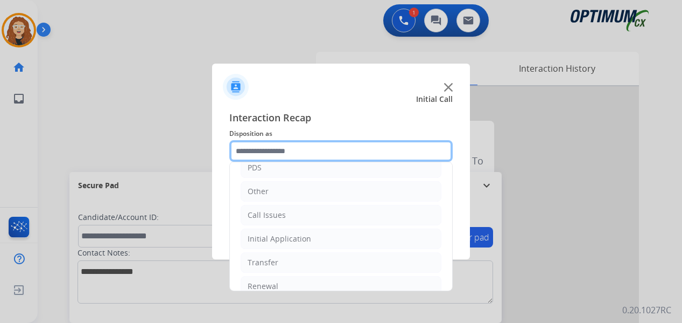
scroll to position [73, 0]
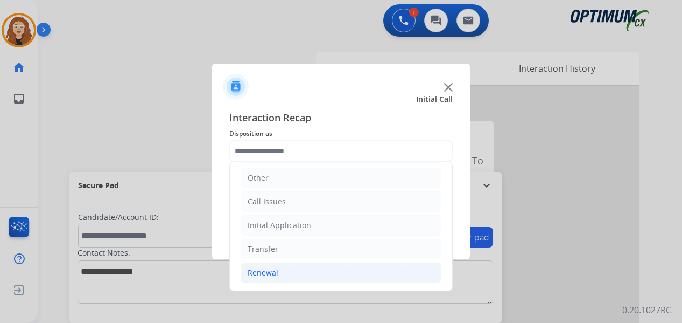
drag, startPoint x: 293, startPoint y: 278, endPoint x: 304, endPoint y: 278, distance: 11.3
click at [295, 278] on li "Renewal" at bounding box center [341, 272] width 201 height 20
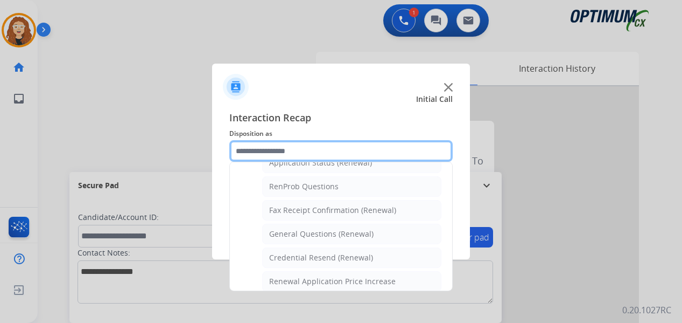
scroll to position [276, 0]
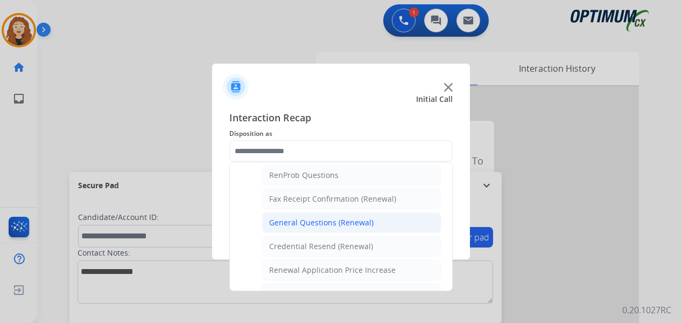
click at [368, 219] on div "General Questions (Renewal)" at bounding box center [321, 222] width 104 height 11
type input "**********"
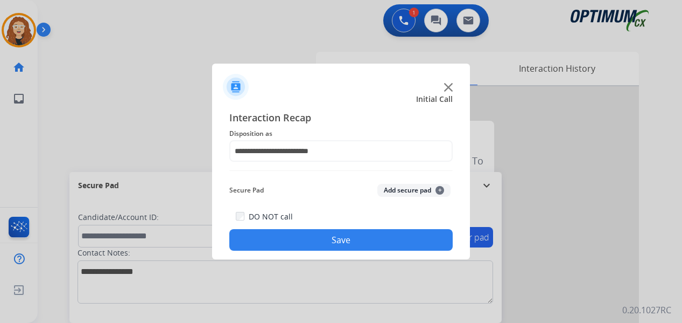
click at [354, 238] on button "Save" at bounding box center [340, 240] width 223 height 22
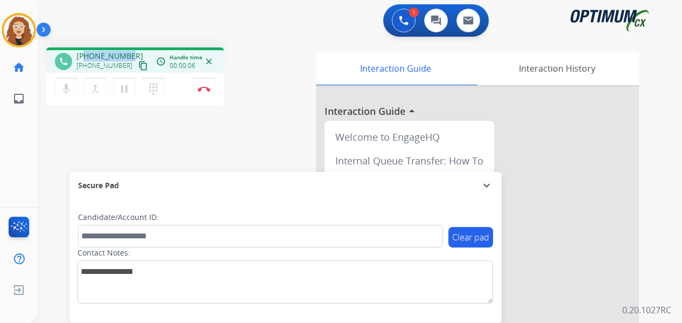
drag, startPoint x: 85, startPoint y: 54, endPoint x: 128, endPoint y: 50, distance: 43.8
click at [128, 50] on div "phone [PHONE_NUMBER] [PHONE_NUMBER] content_copy access_time Call metrics Queue…" at bounding box center [135, 59] width 178 height 25
click at [206, 87] on img at bounding box center [204, 88] width 13 height 5
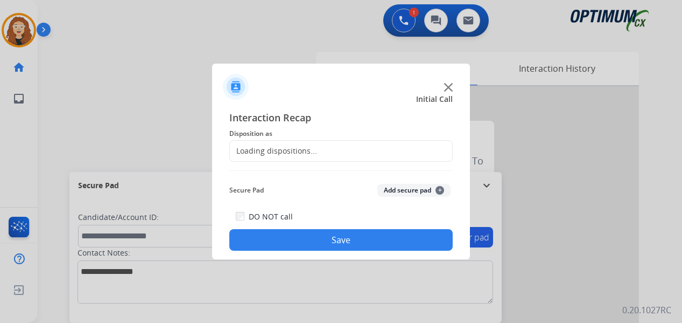
click at [268, 145] on div "Loading dispositions..." at bounding box center [273, 150] width 87 height 11
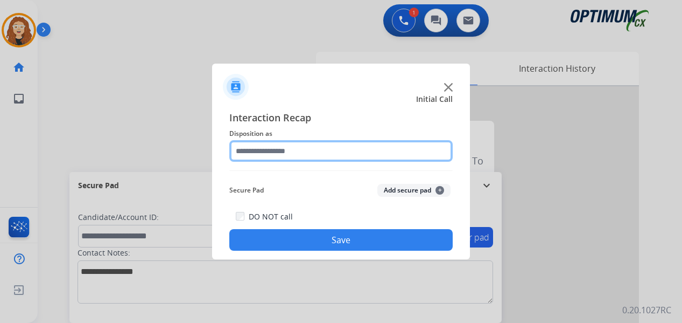
click at [274, 149] on input "text" at bounding box center [340, 151] width 223 height 22
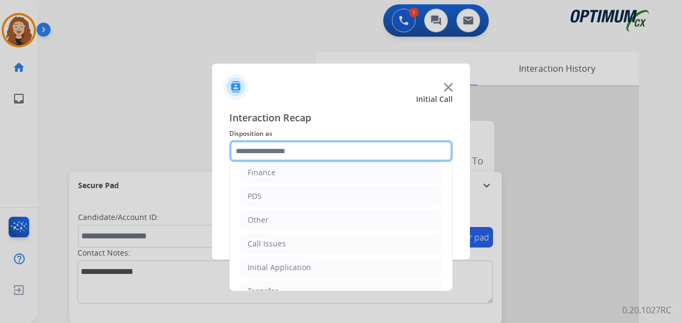
scroll to position [73, 0]
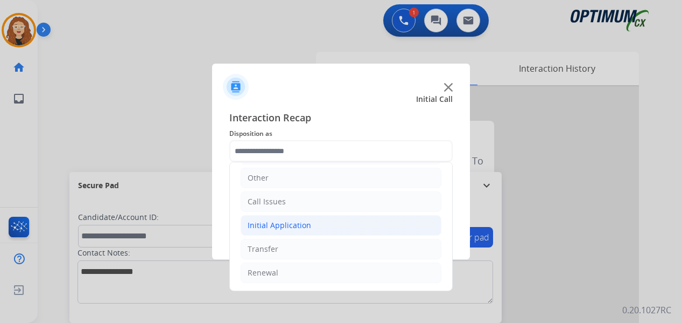
drag, startPoint x: 330, startPoint y: 221, endPoint x: 390, endPoint y: 226, distance: 61.1
click at [330, 221] on li "Initial Application" at bounding box center [341, 225] width 201 height 20
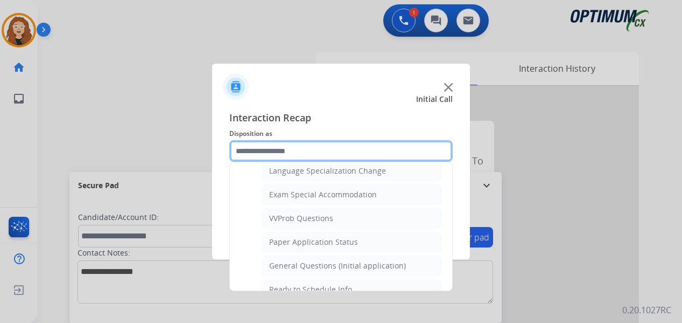
scroll to position [557, 0]
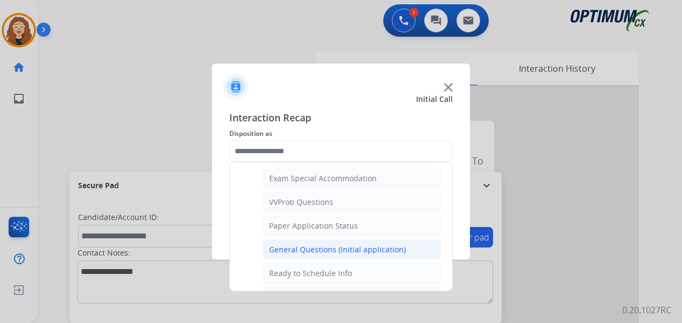
click at [382, 243] on li "General Questions (Initial application)" at bounding box center [351, 249] width 179 height 20
type input "**********"
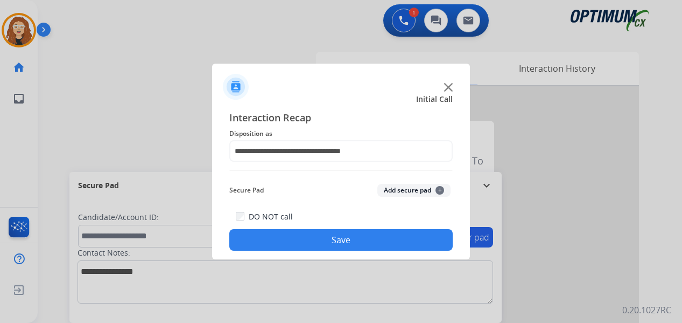
click at [359, 234] on button "Save" at bounding box center [340, 240] width 223 height 22
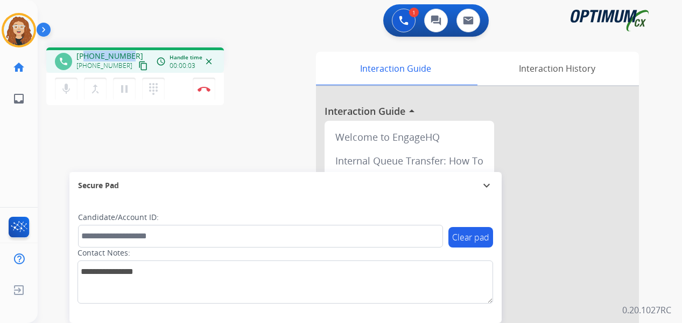
drag, startPoint x: 85, startPoint y: 55, endPoint x: 128, endPoint y: 50, distance: 43.9
click at [128, 50] on div "phone [PHONE_NUMBER] [PHONE_NUMBER] content_copy access_time Call metrics Queue…" at bounding box center [135, 59] width 178 height 25
click at [205, 90] on img at bounding box center [204, 88] width 13 height 5
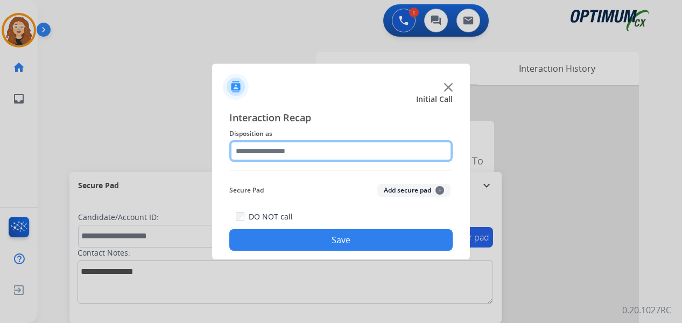
click at [298, 149] on input "text" at bounding box center [340, 151] width 223 height 22
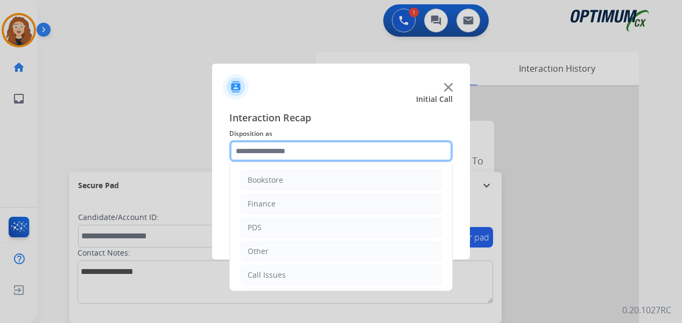
scroll to position [73, 0]
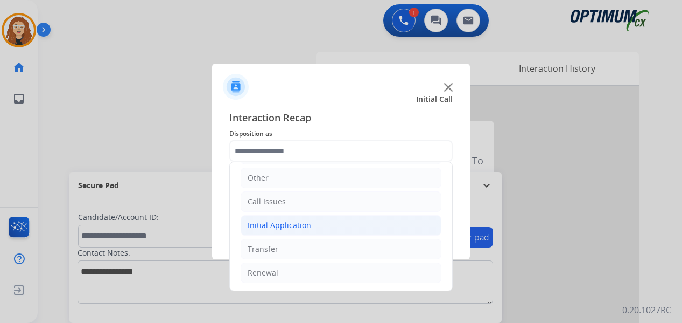
drag, startPoint x: 339, startPoint y: 225, endPoint x: 366, endPoint y: 231, distance: 27.0
click at [340, 224] on li "Initial Application" at bounding box center [341, 225] width 201 height 20
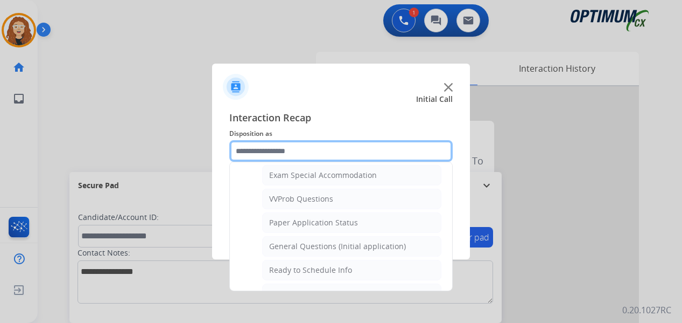
scroll to position [571, 0]
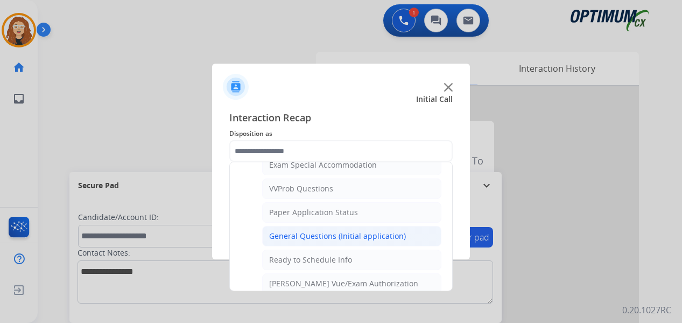
click at [369, 235] on div "General Questions (Initial application)" at bounding box center [337, 235] width 137 height 11
type input "**********"
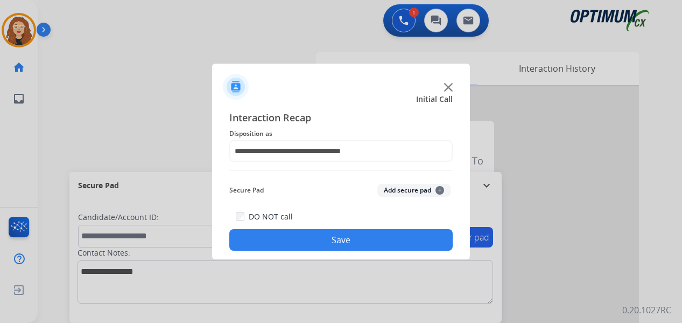
click at [368, 235] on button "Save" at bounding box center [340, 240] width 223 height 22
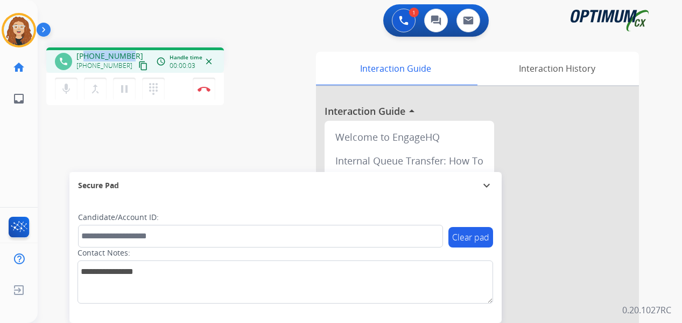
drag, startPoint x: 86, startPoint y: 55, endPoint x: 130, endPoint y: 54, distance: 44.7
click at [130, 54] on div "[PHONE_NUMBER] [PHONE_NUMBER] content_copy" at bounding box center [112, 62] width 73 height 22
click at [208, 92] on button "Disconnect" at bounding box center [204, 89] width 23 height 23
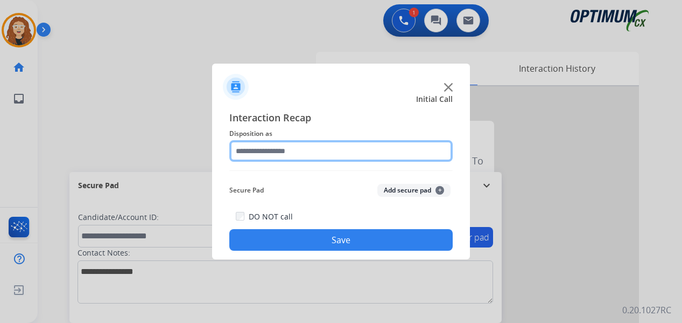
click at [291, 149] on input "text" at bounding box center [340, 151] width 223 height 22
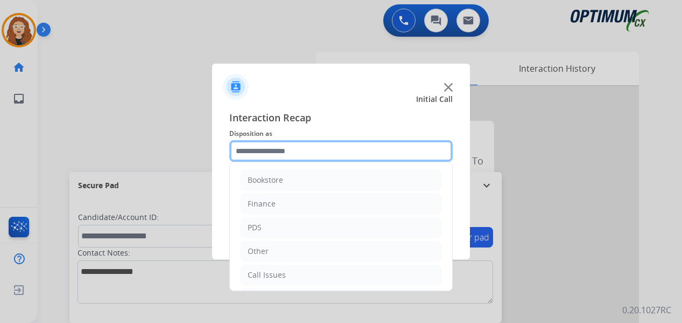
scroll to position [73, 0]
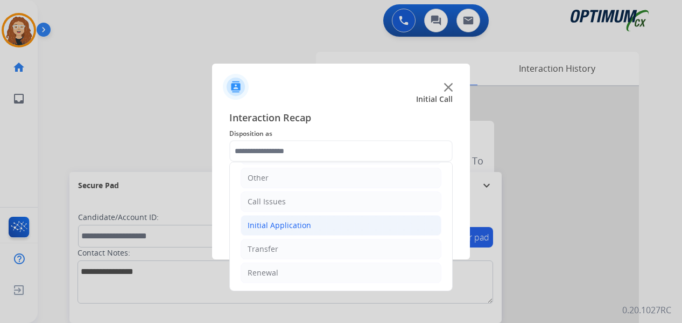
click at [328, 225] on li "Initial Application" at bounding box center [341, 225] width 201 height 20
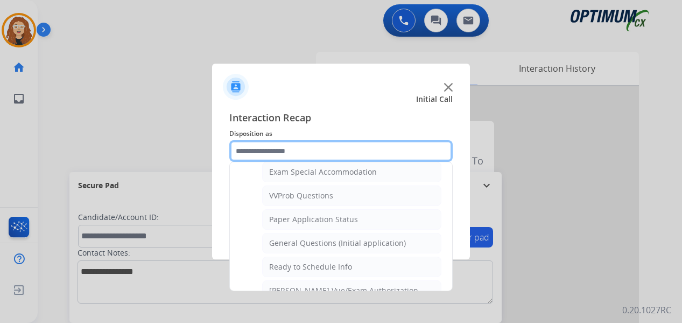
scroll to position [568, 0]
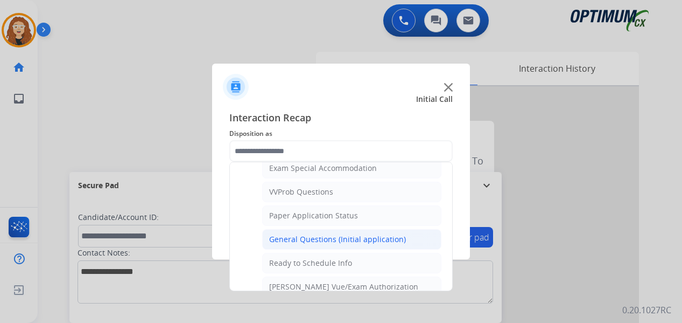
click at [370, 240] on div "General Questions (Initial application)" at bounding box center [337, 239] width 137 height 11
type input "**********"
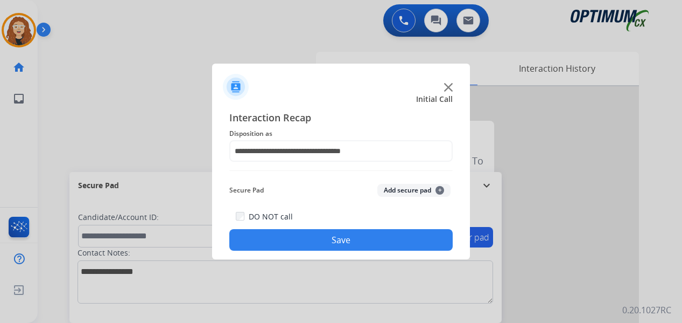
click at [369, 240] on button "Save" at bounding box center [340, 240] width 223 height 22
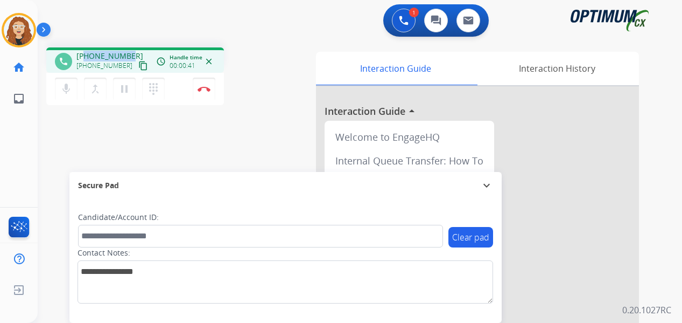
drag, startPoint x: 85, startPoint y: 57, endPoint x: 131, endPoint y: 54, distance: 46.4
click at [131, 54] on div "[PHONE_NUMBER] [PHONE_NUMBER] content_copy" at bounding box center [112, 62] width 73 height 22
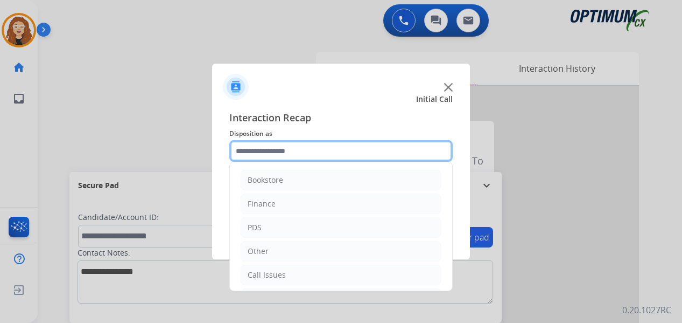
click at [272, 151] on input "text" at bounding box center [340, 151] width 223 height 22
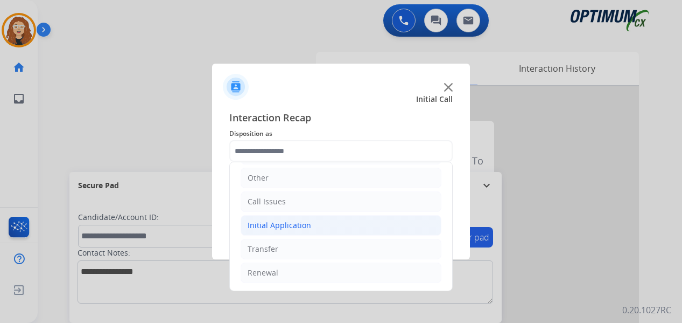
click at [325, 227] on li "Initial Application" at bounding box center [341, 225] width 201 height 20
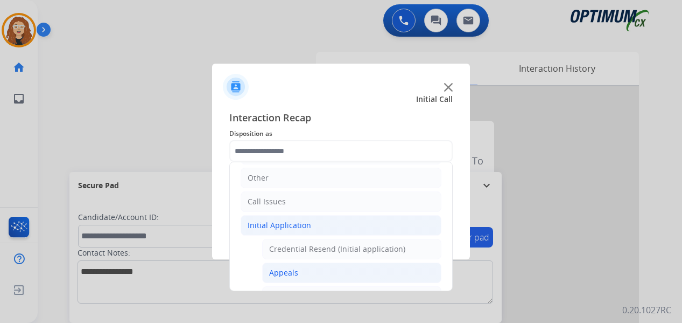
click at [315, 271] on li "Appeals" at bounding box center [351, 272] width 179 height 20
type input "*******"
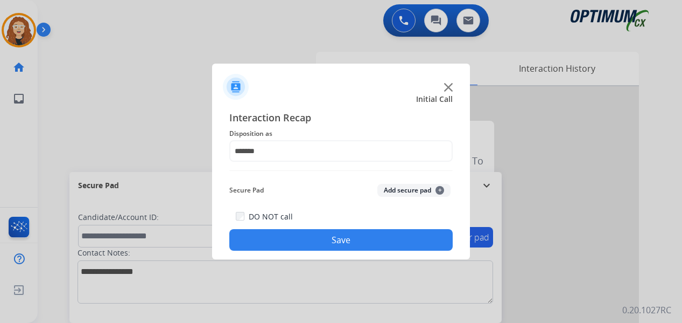
drag, startPoint x: 326, startPoint y: 242, endPoint x: 324, endPoint y: 235, distance: 7.3
click at [325, 239] on button "Save" at bounding box center [340, 240] width 223 height 22
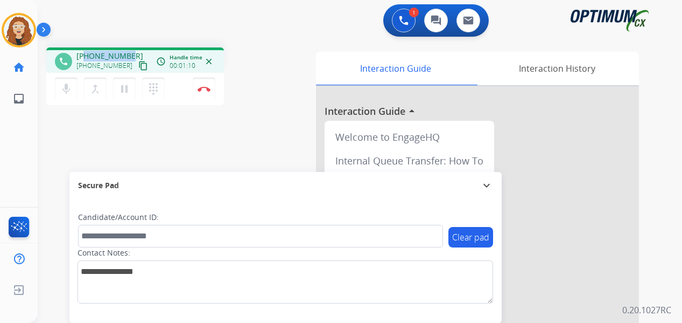
drag, startPoint x: 87, startPoint y: 55, endPoint x: 128, endPoint y: 54, distance: 40.4
click at [128, 54] on span "[PHONE_NUMBER]" at bounding box center [109, 56] width 67 height 11
click at [206, 88] on img at bounding box center [204, 88] width 13 height 5
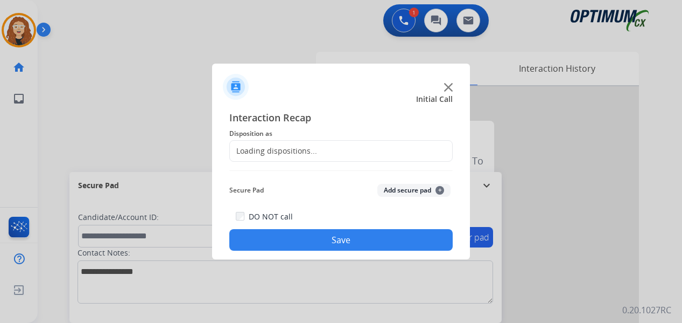
click at [284, 146] on div "Loading dispositions..." at bounding box center [273, 150] width 87 height 11
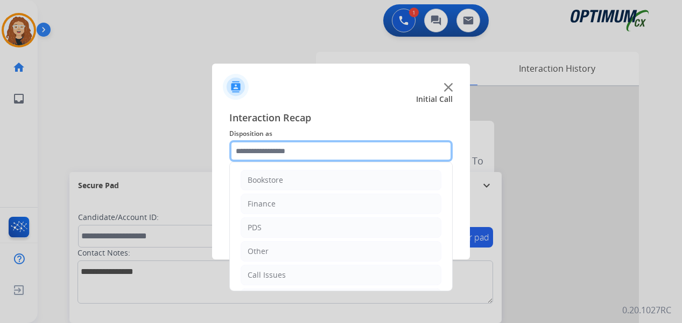
click at [292, 148] on input "text" at bounding box center [340, 151] width 223 height 22
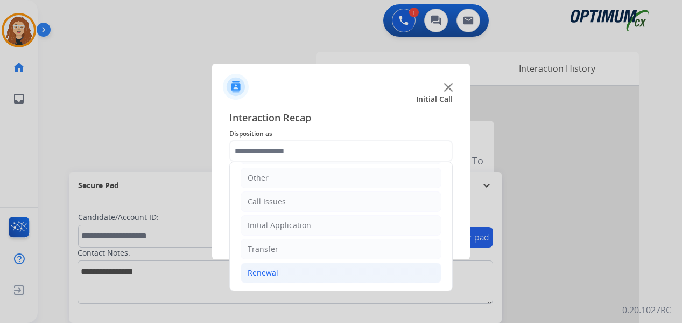
click at [320, 270] on li "Renewal" at bounding box center [341, 272] width 201 height 20
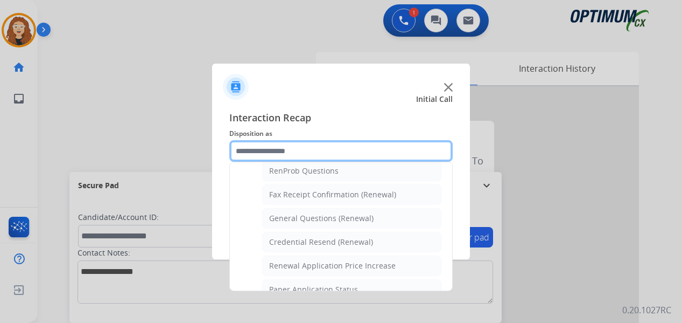
scroll to position [299, 0]
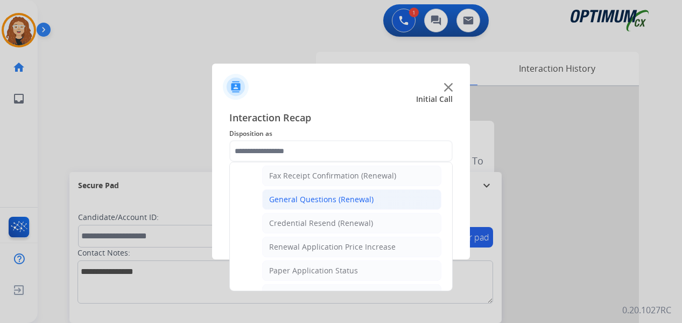
click at [345, 198] on div "General Questions (Renewal)" at bounding box center [321, 199] width 104 height 11
type input "**********"
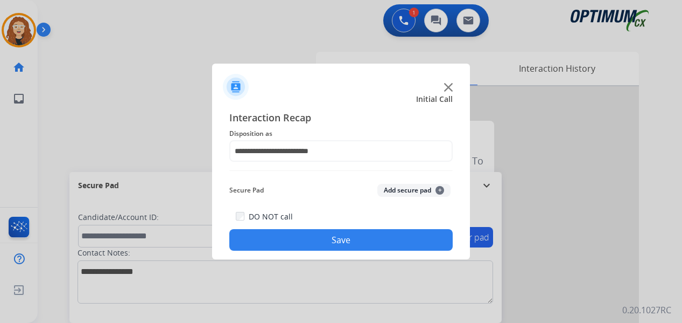
click at [346, 239] on button "Save" at bounding box center [340, 240] width 223 height 22
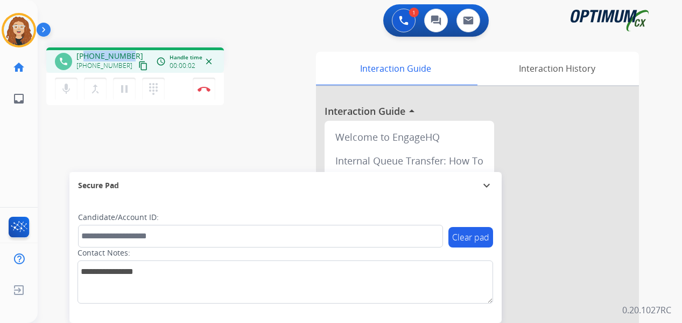
drag, startPoint x: 88, startPoint y: 54, endPoint x: 132, endPoint y: 53, distance: 43.6
click at [132, 53] on div "[PHONE_NUMBER] [PHONE_NUMBER] content_copy" at bounding box center [112, 62] width 73 height 22
click at [205, 94] on button "Disconnect" at bounding box center [204, 89] width 23 height 23
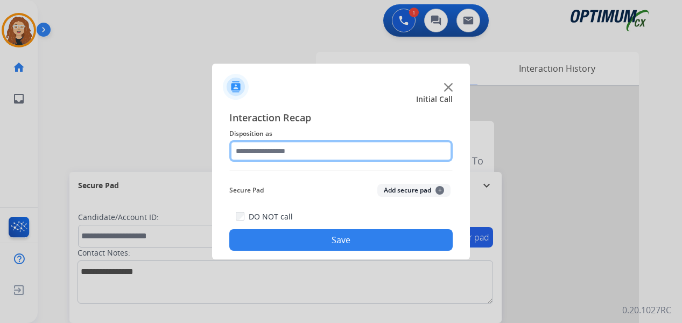
click at [267, 151] on input "text" at bounding box center [340, 151] width 223 height 22
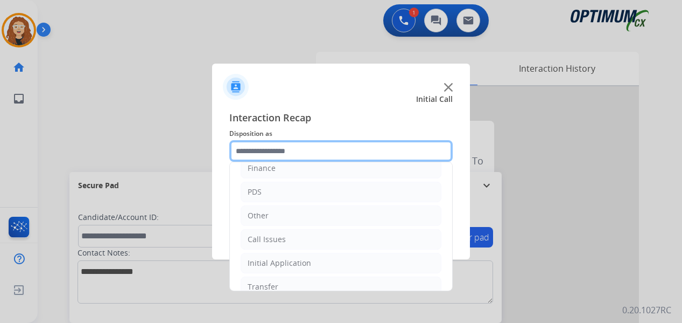
scroll to position [73, 0]
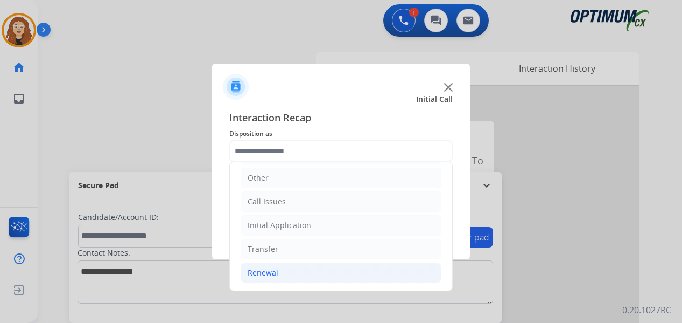
drag, startPoint x: 362, startPoint y: 281, endPoint x: 430, endPoint y: 267, distance: 68.6
click at [363, 281] on li "Renewal" at bounding box center [341, 272] width 201 height 20
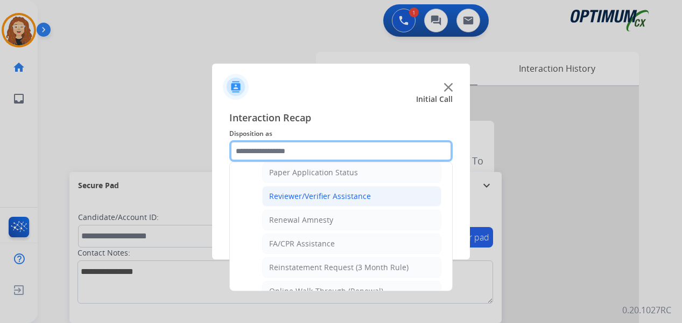
scroll to position [382, 0]
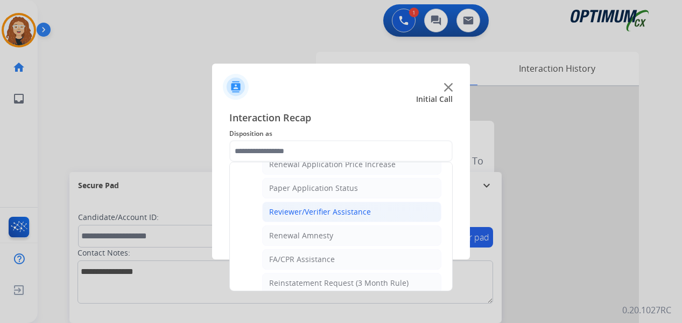
click at [379, 217] on li "Reviewer/Verifier Assistance" at bounding box center [351, 211] width 179 height 20
type input "**********"
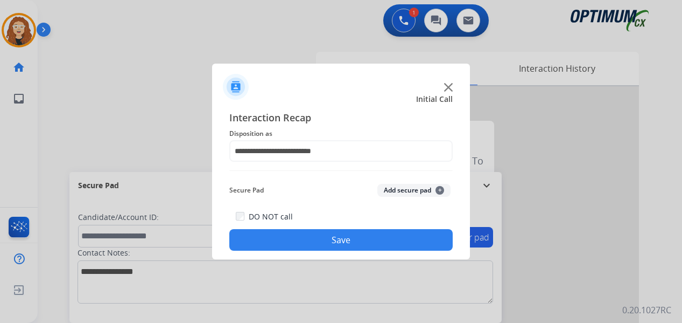
click at [368, 239] on button "Save" at bounding box center [340, 240] width 223 height 22
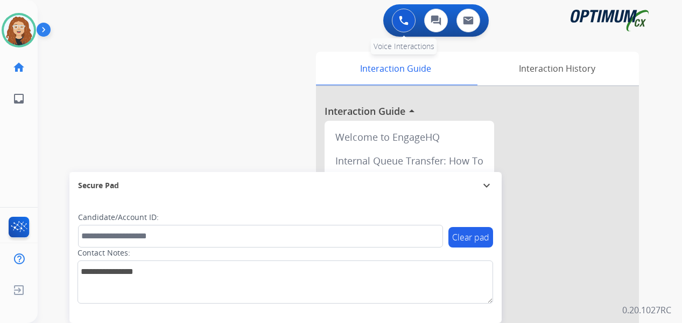
click at [399, 24] on img at bounding box center [404, 21] width 10 height 10
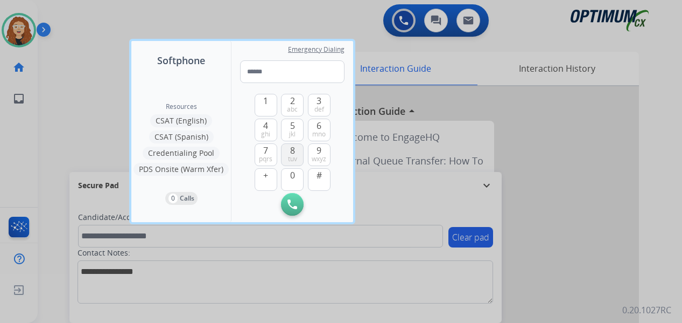
type input "**********"
click at [286, 201] on button "Initiate Call" at bounding box center [292, 204] width 23 height 23
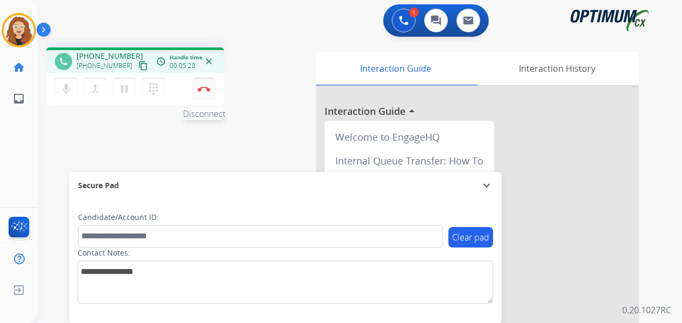
click at [208, 92] on button "Disconnect" at bounding box center [204, 89] width 23 height 23
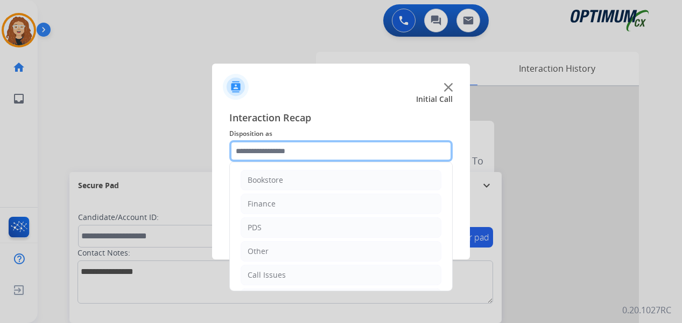
click at [269, 146] on input "text" at bounding box center [340, 151] width 223 height 22
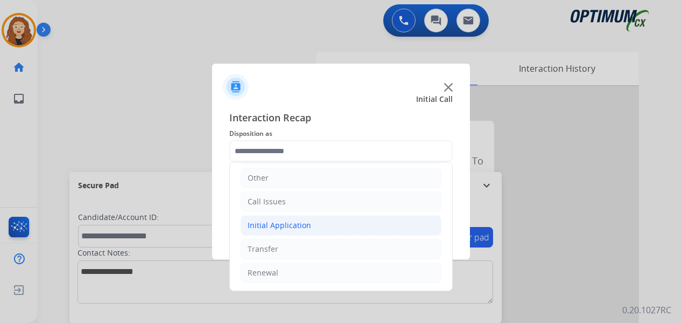
click at [296, 226] on div "Initial Application" at bounding box center [280, 225] width 64 height 11
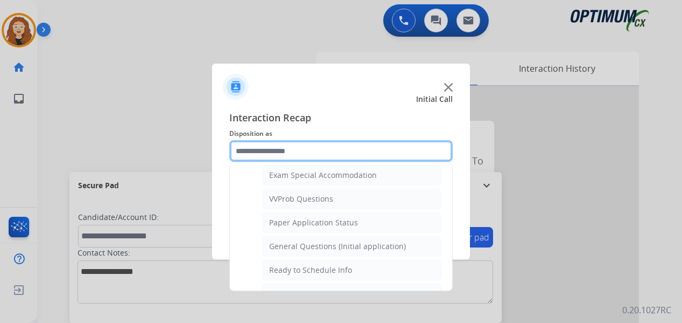
scroll to position [564, 0]
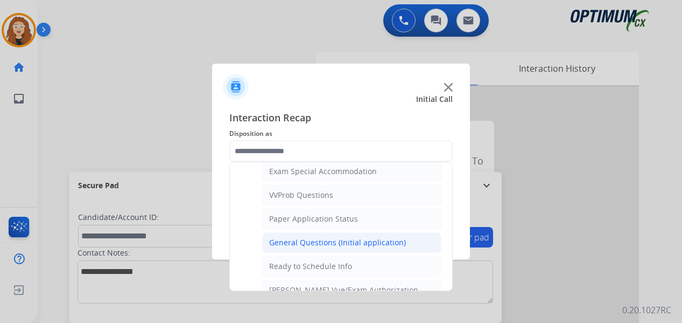
click at [385, 245] on div "General Questions (Initial application)" at bounding box center [337, 242] width 137 height 11
type input "**********"
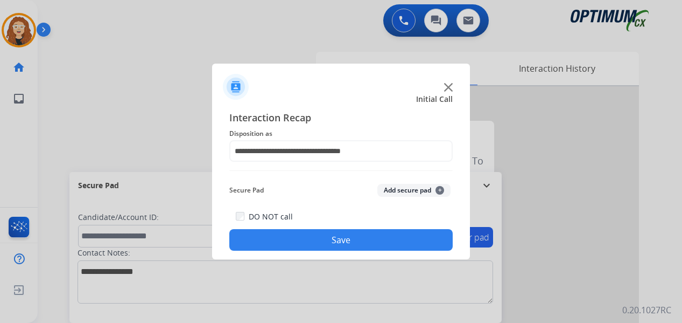
click at [383, 244] on button "Save" at bounding box center [340, 240] width 223 height 22
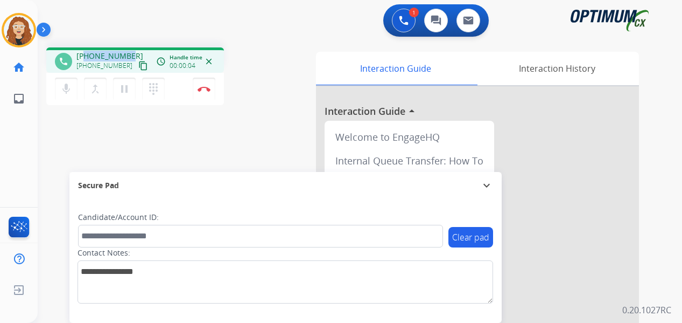
drag, startPoint x: 87, startPoint y: 54, endPoint x: 130, endPoint y: 54, distance: 43.1
click at [130, 54] on div "[PHONE_NUMBER] [PHONE_NUMBER] content_copy" at bounding box center [112, 62] width 73 height 22
click at [205, 89] on img at bounding box center [204, 88] width 13 height 5
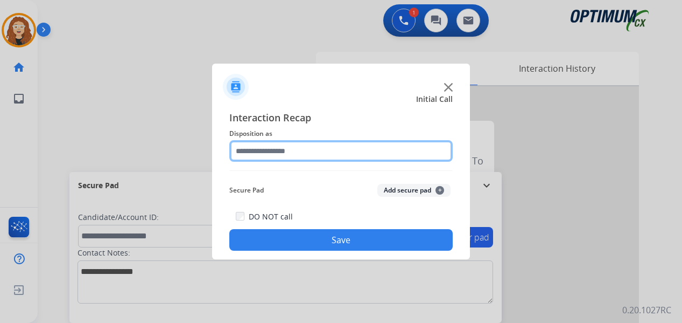
click at [286, 148] on input "text" at bounding box center [340, 151] width 223 height 22
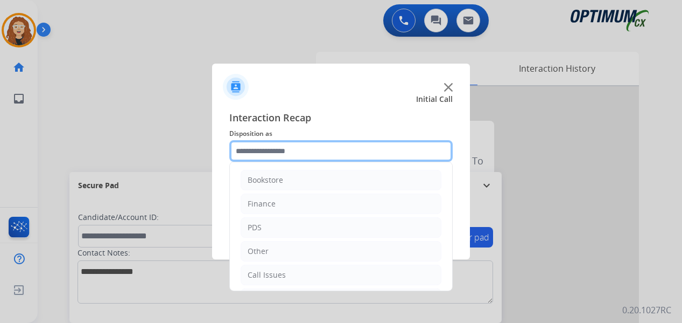
scroll to position [73, 0]
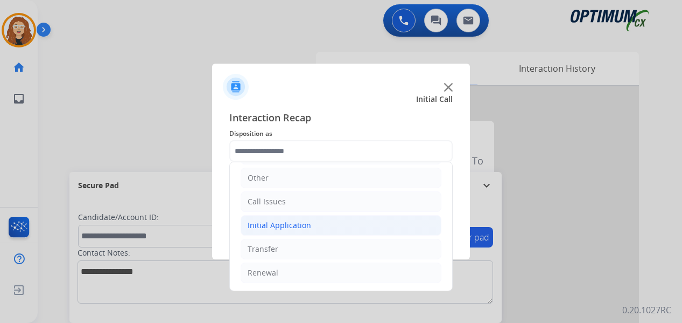
drag, startPoint x: 327, startPoint y: 225, endPoint x: 398, endPoint y: 233, distance: 70.9
click at [328, 225] on li "Initial Application" at bounding box center [341, 225] width 201 height 20
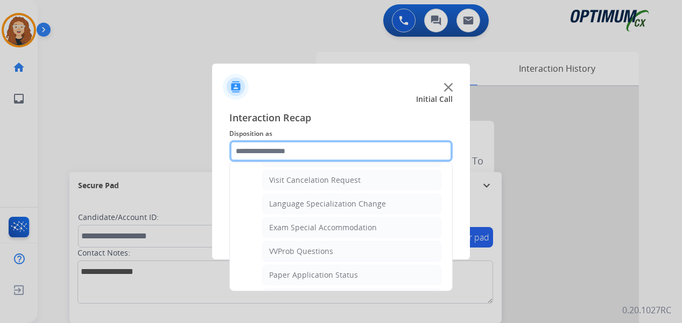
scroll to position [544, 0]
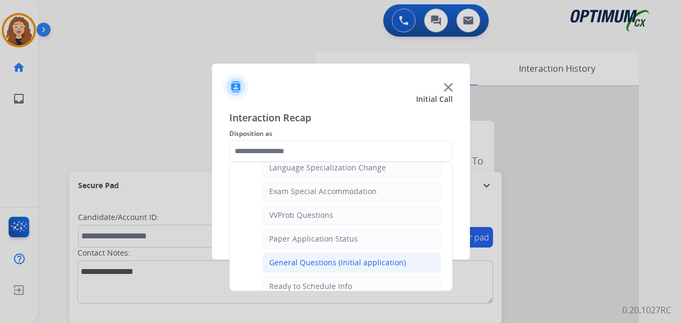
click at [396, 261] on div "General Questions (Initial application)" at bounding box center [337, 262] width 137 height 11
type input "**********"
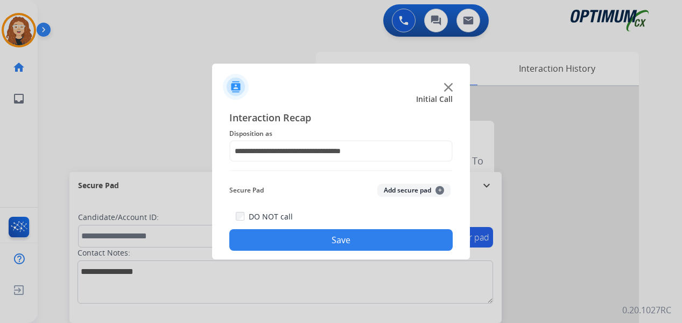
click at [376, 244] on button "Save" at bounding box center [340, 240] width 223 height 22
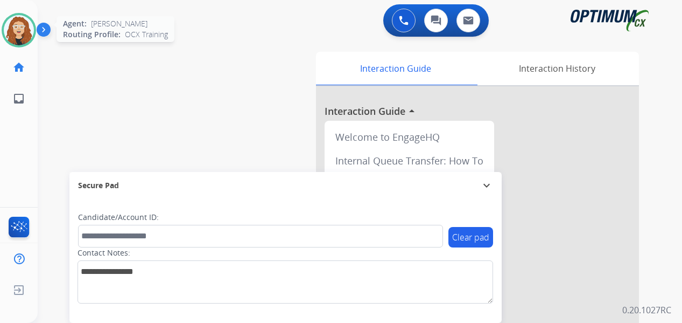
click at [3, 31] on div at bounding box center [19, 30] width 34 height 34
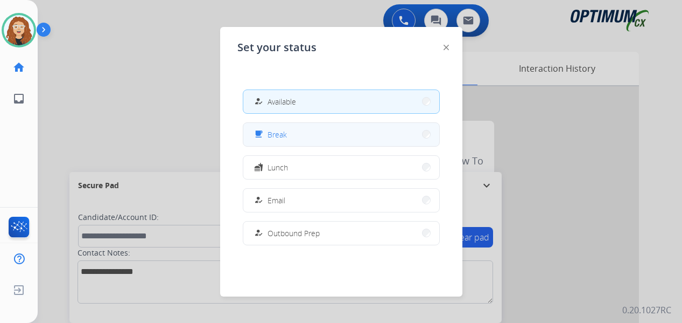
click at [276, 125] on button "free_breakfast Break" at bounding box center [341, 134] width 196 height 23
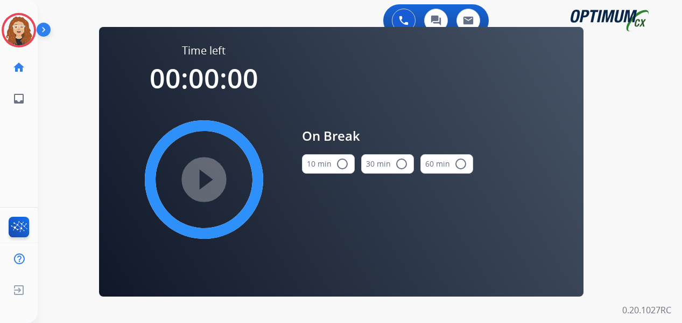
click at [345, 164] on mat-icon "radio_button_unchecked" at bounding box center [342, 163] width 13 height 13
click at [209, 183] on mat-icon "play_circle_filled" at bounding box center [204, 179] width 13 height 13
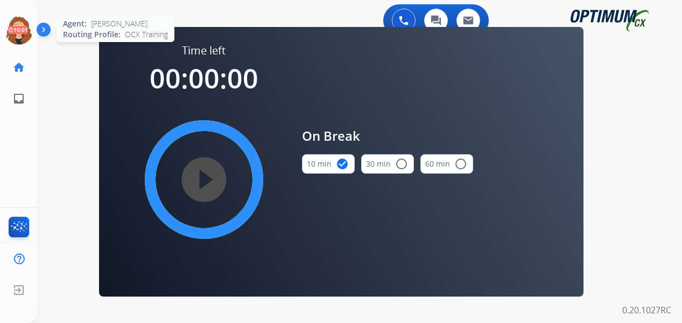
click at [25, 27] on icon at bounding box center [19, 30] width 35 height 35
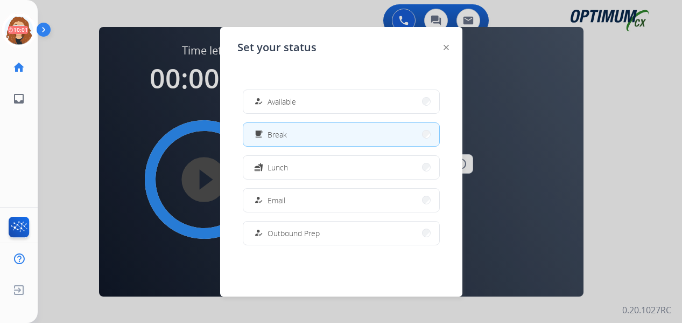
click at [278, 106] on span "Available" at bounding box center [282, 101] width 29 height 11
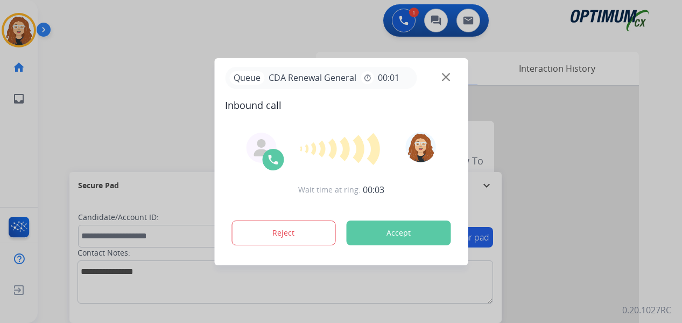
click at [56, 169] on div at bounding box center [341, 161] width 682 height 323
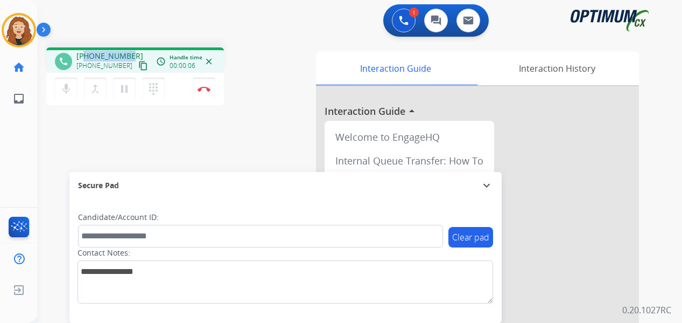
drag, startPoint x: 87, startPoint y: 53, endPoint x: 128, endPoint y: 53, distance: 41.5
click at [128, 53] on span "[PHONE_NUMBER]" at bounding box center [109, 56] width 67 height 11
click at [207, 92] on button "Disconnect" at bounding box center [204, 89] width 23 height 23
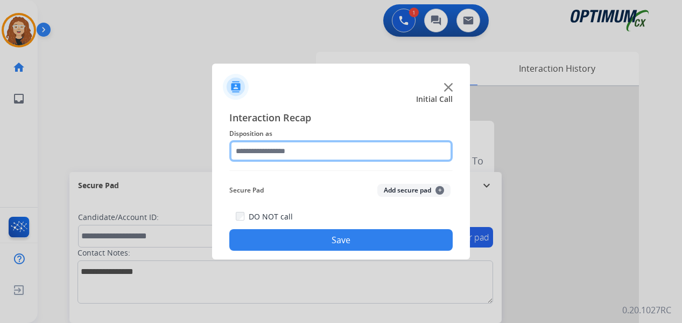
click at [272, 149] on input "text" at bounding box center [340, 151] width 223 height 22
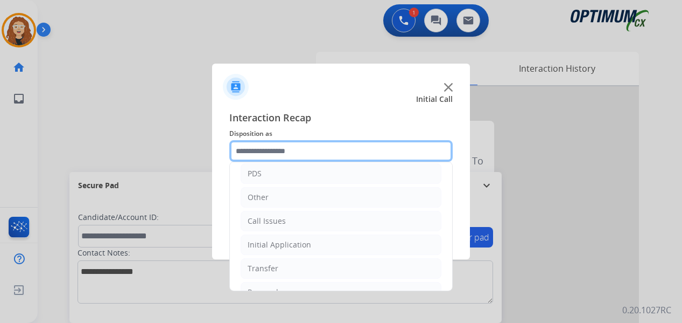
scroll to position [73, 0]
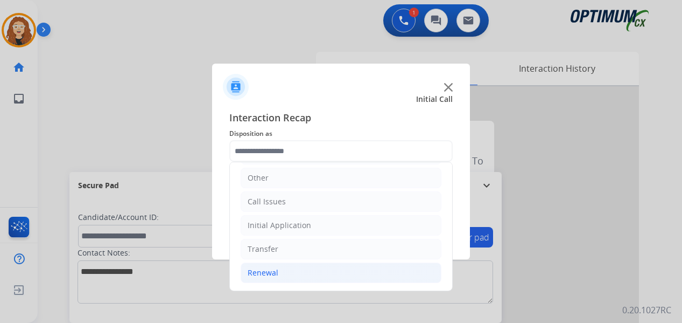
drag, startPoint x: 286, startPoint y: 274, endPoint x: 341, endPoint y: 278, distance: 55.1
click at [288, 274] on li "Renewal" at bounding box center [341, 272] width 201 height 20
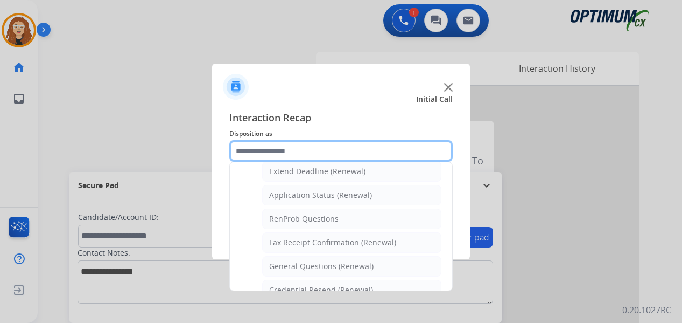
scroll to position [244, 0]
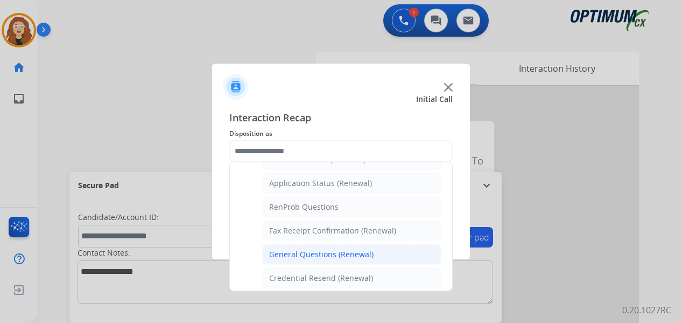
click at [377, 252] on li "General Questions (Renewal)" at bounding box center [351, 254] width 179 height 20
type input "**********"
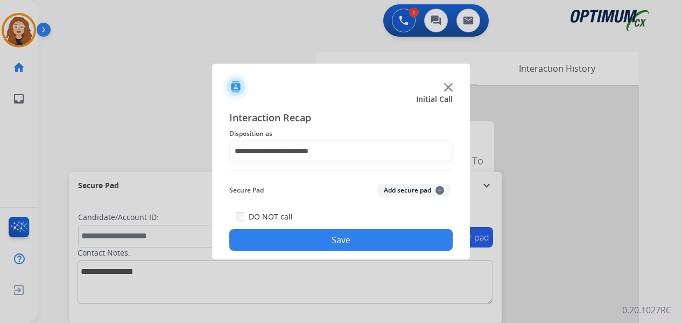
click at [371, 240] on button "Save" at bounding box center [340, 240] width 223 height 22
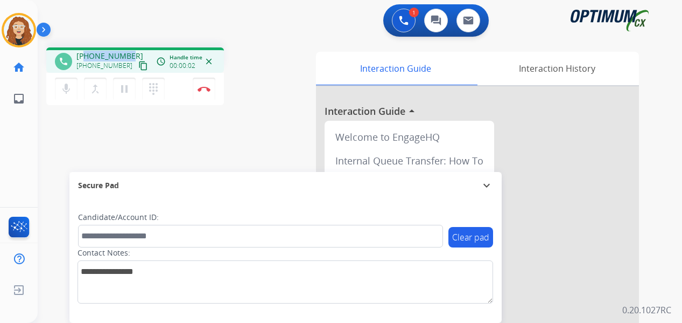
drag, startPoint x: 87, startPoint y: 54, endPoint x: 132, endPoint y: 54, distance: 45.8
click at [132, 54] on div "[PHONE_NUMBER] [PHONE_NUMBER] content_copy" at bounding box center [112, 62] width 73 height 22
click at [206, 90] on img at bounding box center [204, 88] width 13 height 5
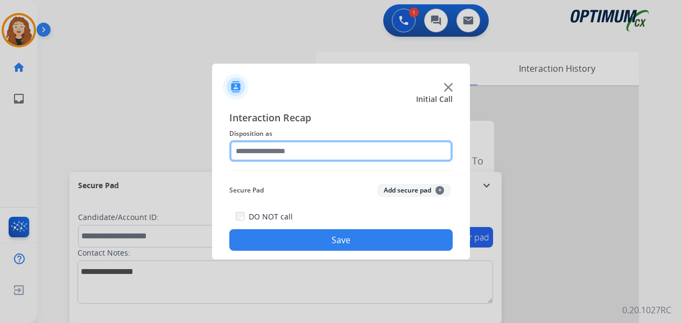
click at [285, 149] on input "text" at bounding box center [340, 151] width 223 height 22
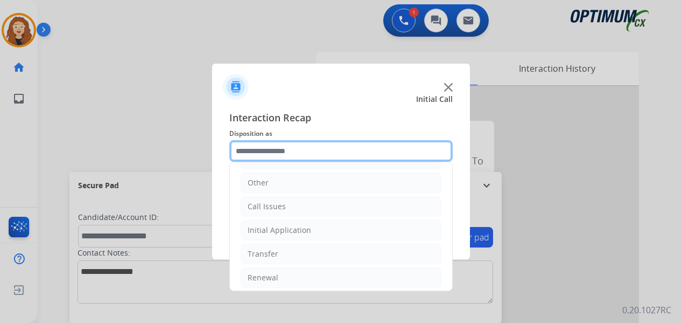
scroll to position [73, 0]
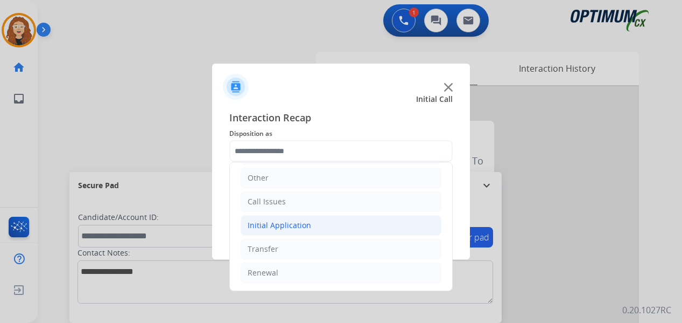
click at [335, 223] on li "Initial Application" at bounding box center [341, 225] width 201 height 20
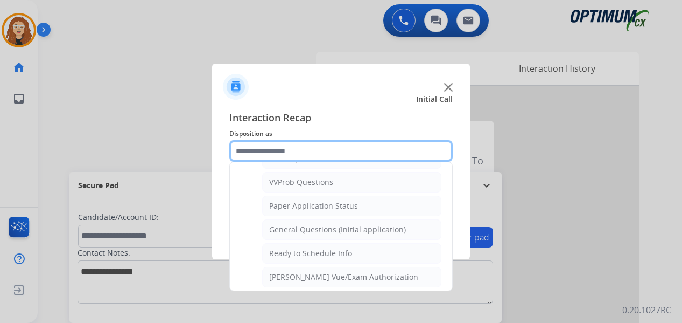
scroll to position [580, 0]
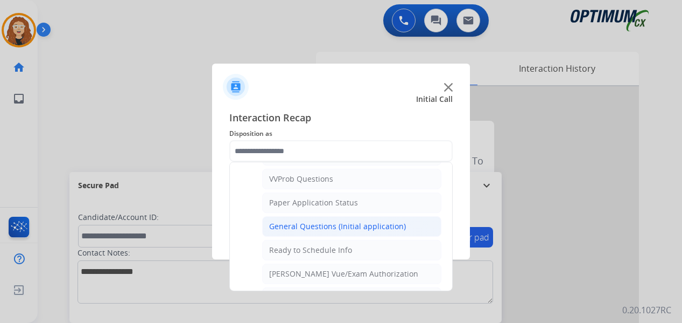
click at [372, 223] on div "General Questions (Initial application)" at bounding box center [337, 226] width 137 height 11
type input "**********"
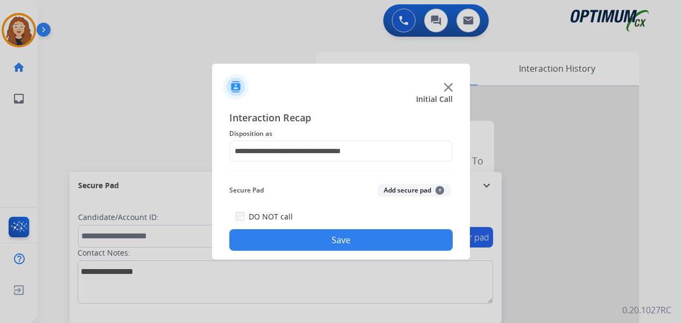
click at [367, 237] on button "Save" at bounding box center [340, 240] width 223 height 22
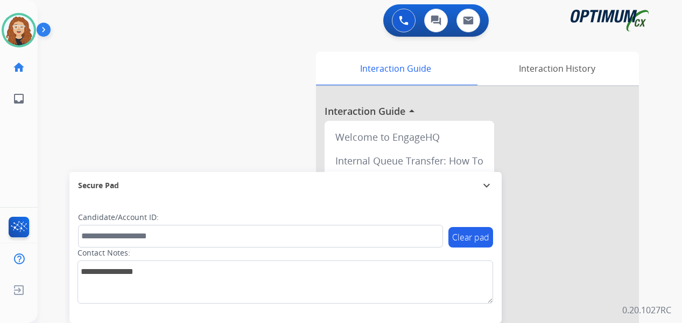
click at [50, 113] on div "swap_horiz Break voice bridge close_fullscreen Connect 3-Way Call merge_type Se…" at bounding box center [347, 263] width 619 height 449
click at [57, 152] on div "swap_horiz Break voice bridge close_fullscreen Connect 3-Way Call merge_type Se…" at bounding box center [347, 263] width 619 height 449
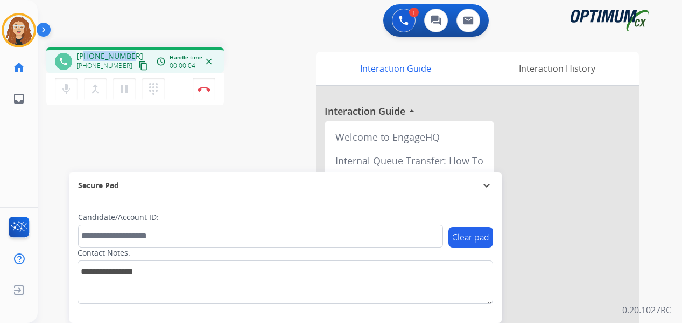
drag, startPoint x: 86, startPoint y: 53, endPoint x: 130, endPoint y: 53, distance: 44.7
click at [130, 53] on div "[PHONE_NUMBER] [PHONE_NUMBER] content_copy" at bounding box center [112, 62] width 73 height 22
click at [205, 90] on img at bounding box center [204, 88] width 13 height 5
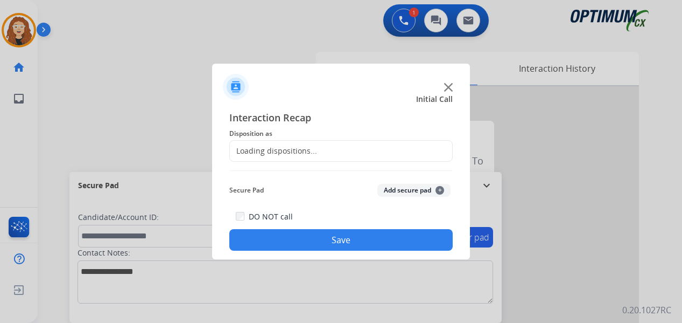
click at [284, 147] on div "Loading dispositions..." at bounding box center [273, 150] width 87 height 11
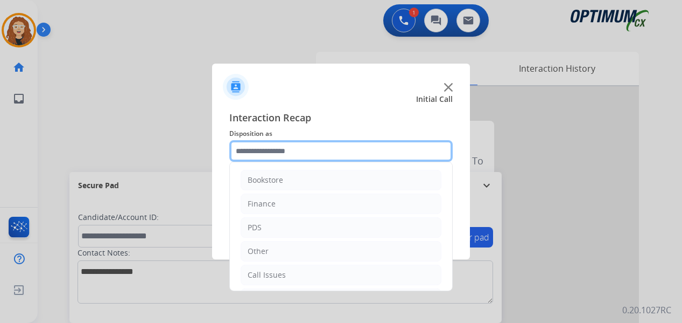
click at [300, 152] on input "text" at bounding box center [340, 151] width 223 height 22
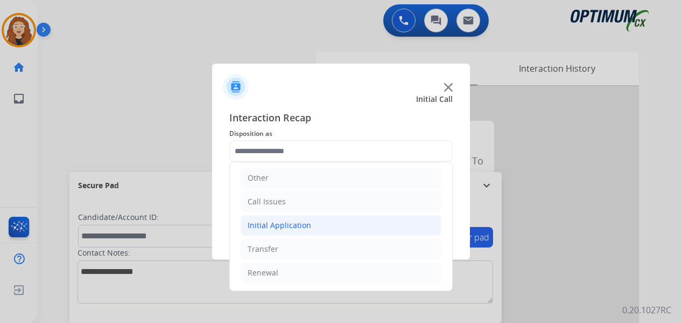
click at [283, 227] on div "Initial Application" at bounding box center [280, 225] width 64 height 11
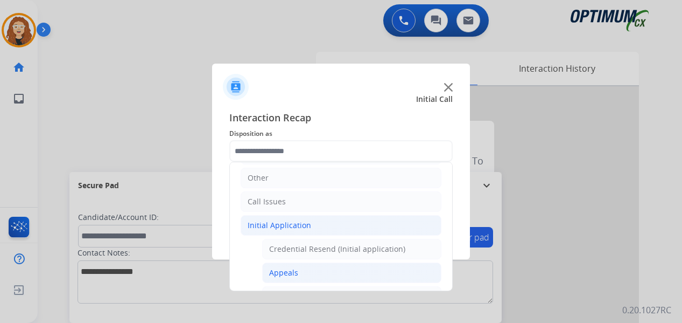
click at [321, 272] on li "Appeals" at bounding box center [351, 272] width 179 height 20
type input "*******"
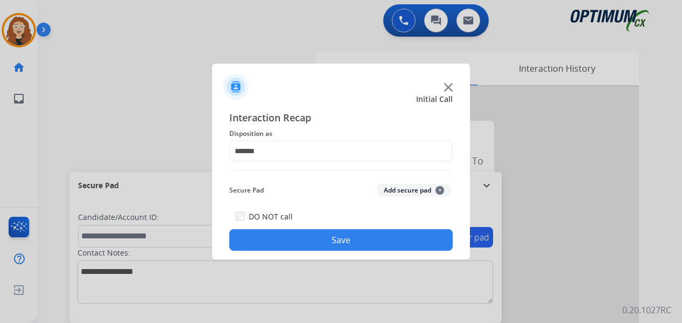
click at [331, 239] on button "Save" at bounding box center [340, 240] width 223 height 22
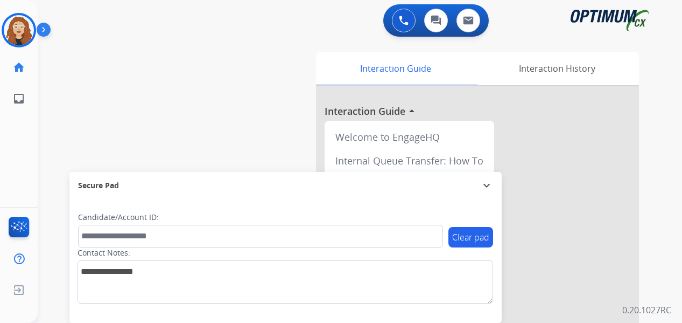
click at [662, 170] on div "0 Voice Interactions 0 Chat Interactions 0 Email Interactions swap_horiz Break …" at bounding box center [360, 161] width 645 height 323
click at [26, 32] on img at bounding box center [19, 30] width 30 height 30
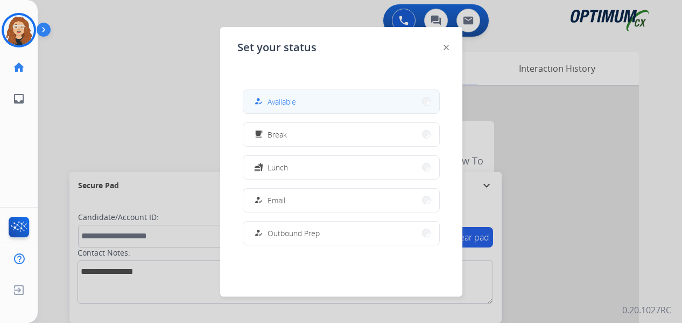
click at [305, 103] on button "how_to_reg Available" at bounding box center [341, 101] width 196 height 23
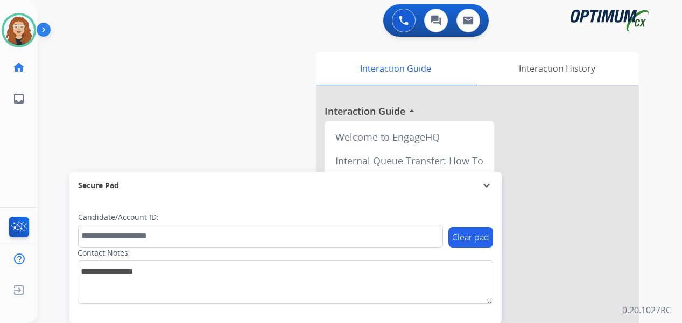
click at [52, 97] on div "swap_horiz Break voice bridge close_fullscreen Connect 3-Way Call merge_type Se…" at bounding box center [347, 263] width 619 height 449
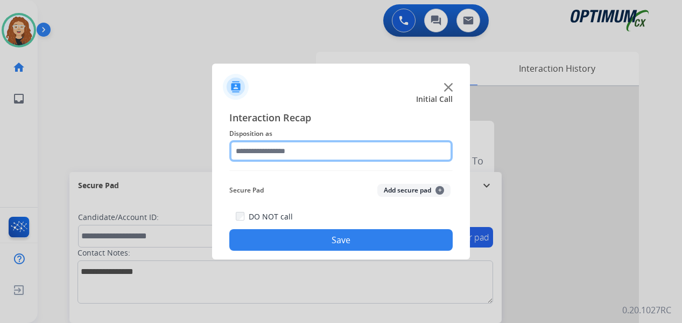
click at [254, 151] on input "text" at bounding box center [340, 151] width 223 height 22
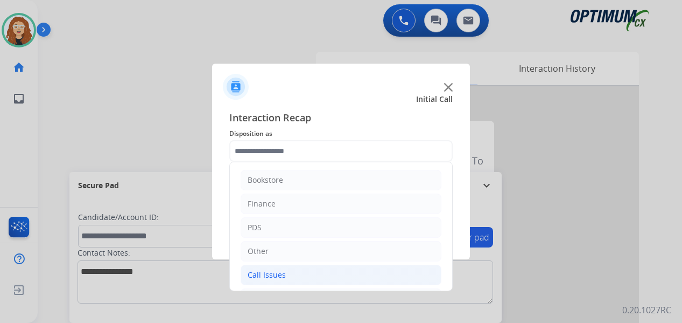
click at [302, 274] on li "Call Issues" at bounding box center [341, 274] width 201 height 20
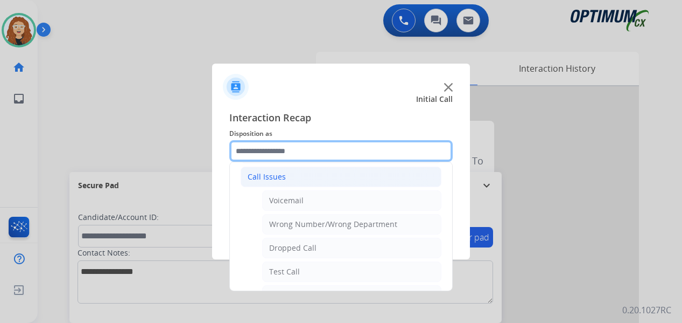
scroll to position [104, 0]
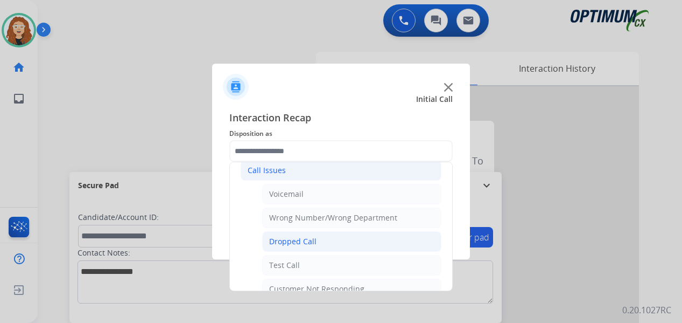
click at [372, 242] on li "Dropped Call" at bounding box center [351, 241] width 179 height 20
type input "**********"
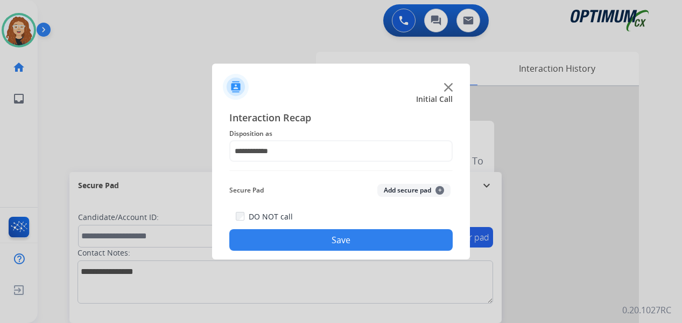
click at [365, 241] on button "Save" at bounding box center [340, 240] width 223 height 22
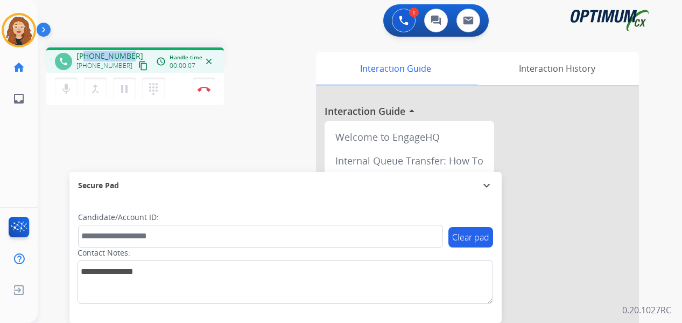
drag, startPoint x: 85, startPoint y: 55, endPoint x: 128, endPoint y: 44, distance: 44.0
click at [130, 44] on div "phone [PHONE_NUMBER] [PHONE_NUMBER] content_copy access_time Call metrics Queue…" at bounding box center [347, 263] width 619 height 449
click at [206, 93] on button "Disconnect" at bounding box center [204, 89] width 23 height 23
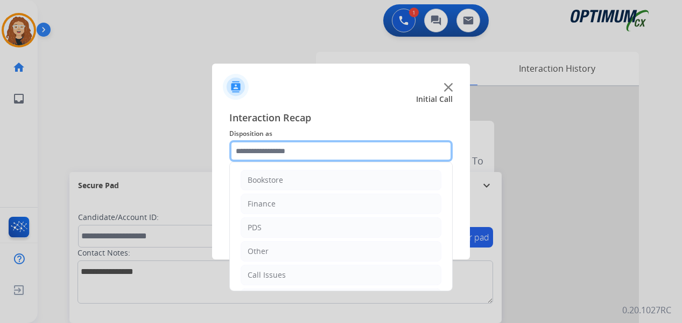
click at [306, 152] on input "text" at bounding box center [340, 151] width 223 height 22
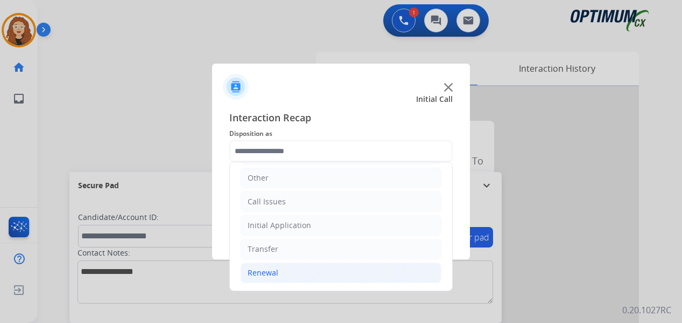
drag, startPoint x: 360, startPoint y: 269, endPoint x: 415, endPoint y: 274, distance: 55.1
click at [360, 269] on li "Renewal" at bounding box center [341, 272] width 201 height 20
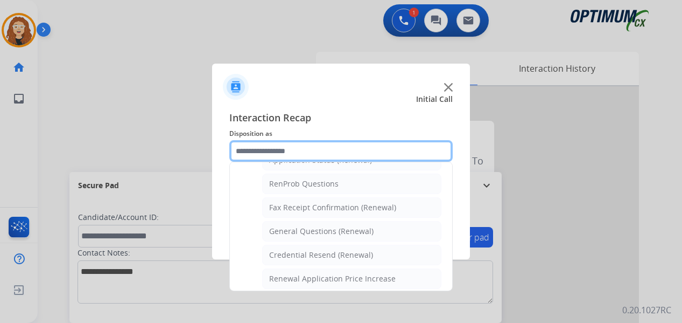
scroll to position [270, 0]
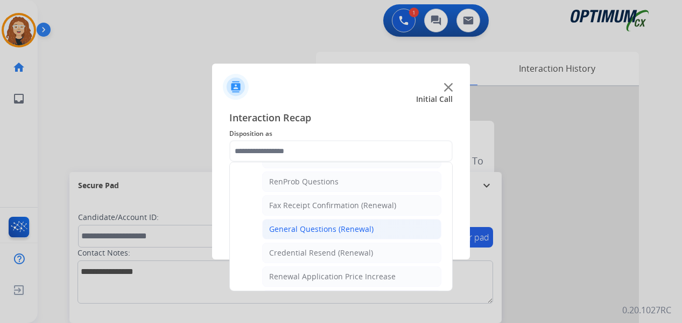
click at [384, 224] on li "General Questions (Renewal)" at bounding box center [351, 229] width 179 height 20
type input "**********"
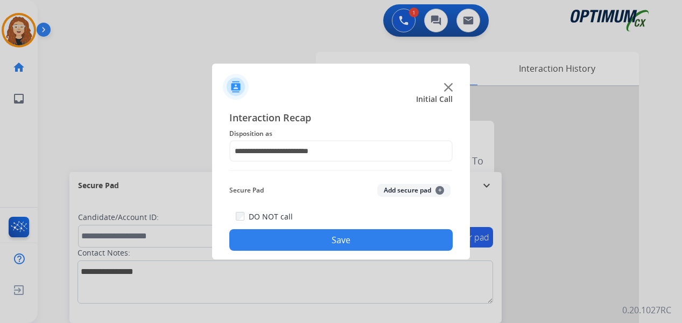
click at [384, 230] on button "Save" at bounding box center [340, 240] width 223 height 22
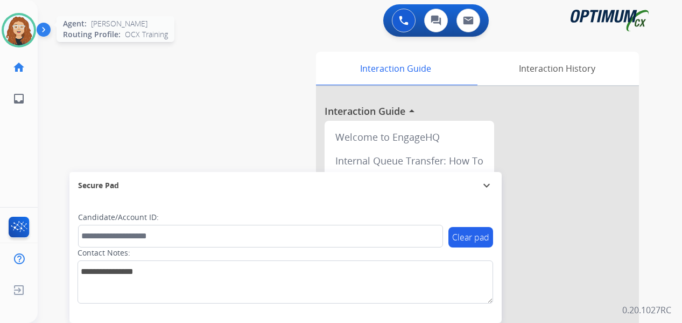
click at [23, 30] on img at bounding box center [19, 30] width 30 height 30
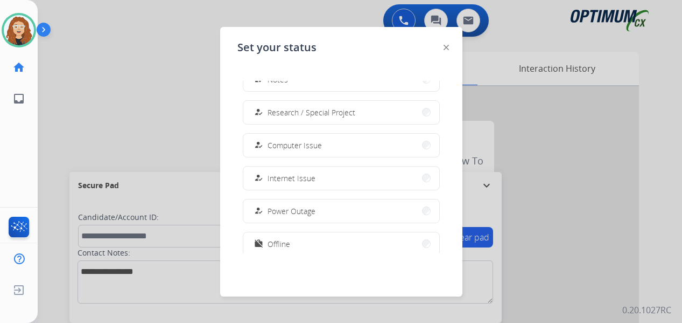
scroll to position [269, 0]
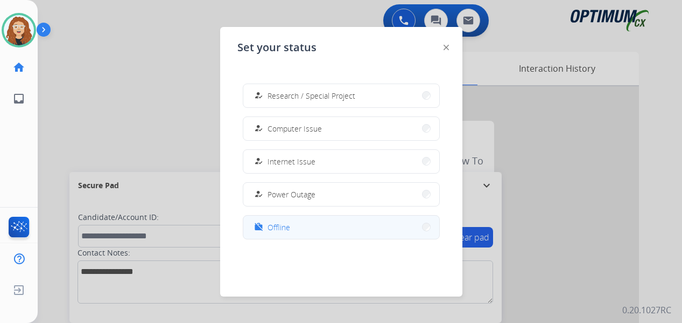
click at [276, 228] on span "Offline" at bounding box center [279, 226] width 23 height 11
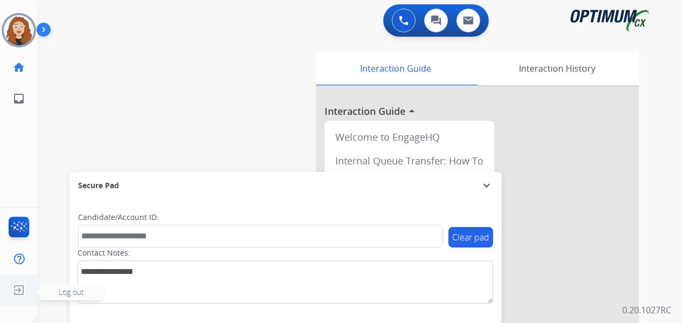
click at [18, 289] on img at bounding box center [18, 289] width 19 height 20
click at [50, 292] on span "Log out" at bounding box center [71, 292] width 65 height 16
